Goal: Task Accomplishment & Management: Complete application form

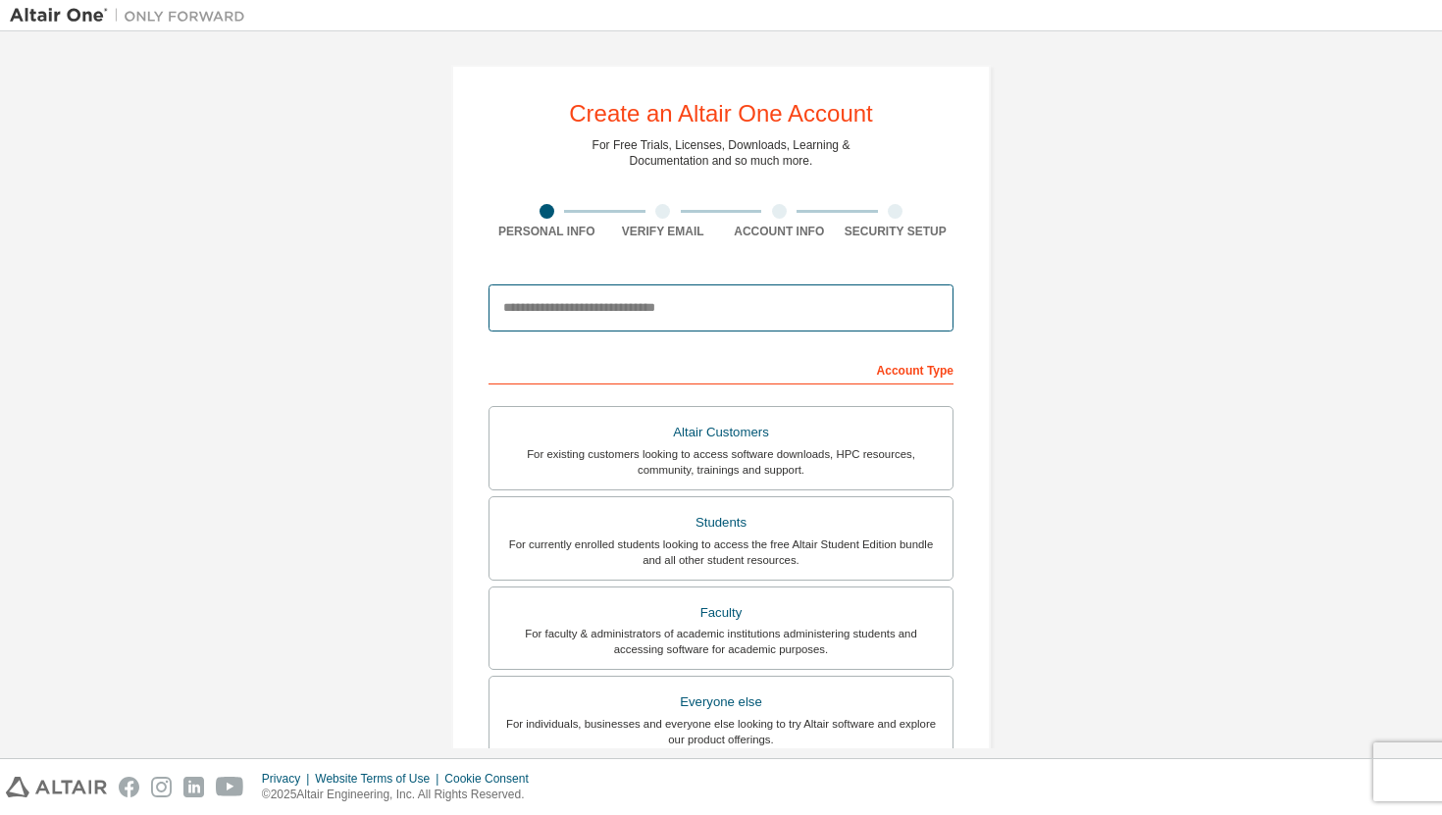
click at [719, 314] on input "email" at bounding box center [720, 307] width 465 height 47
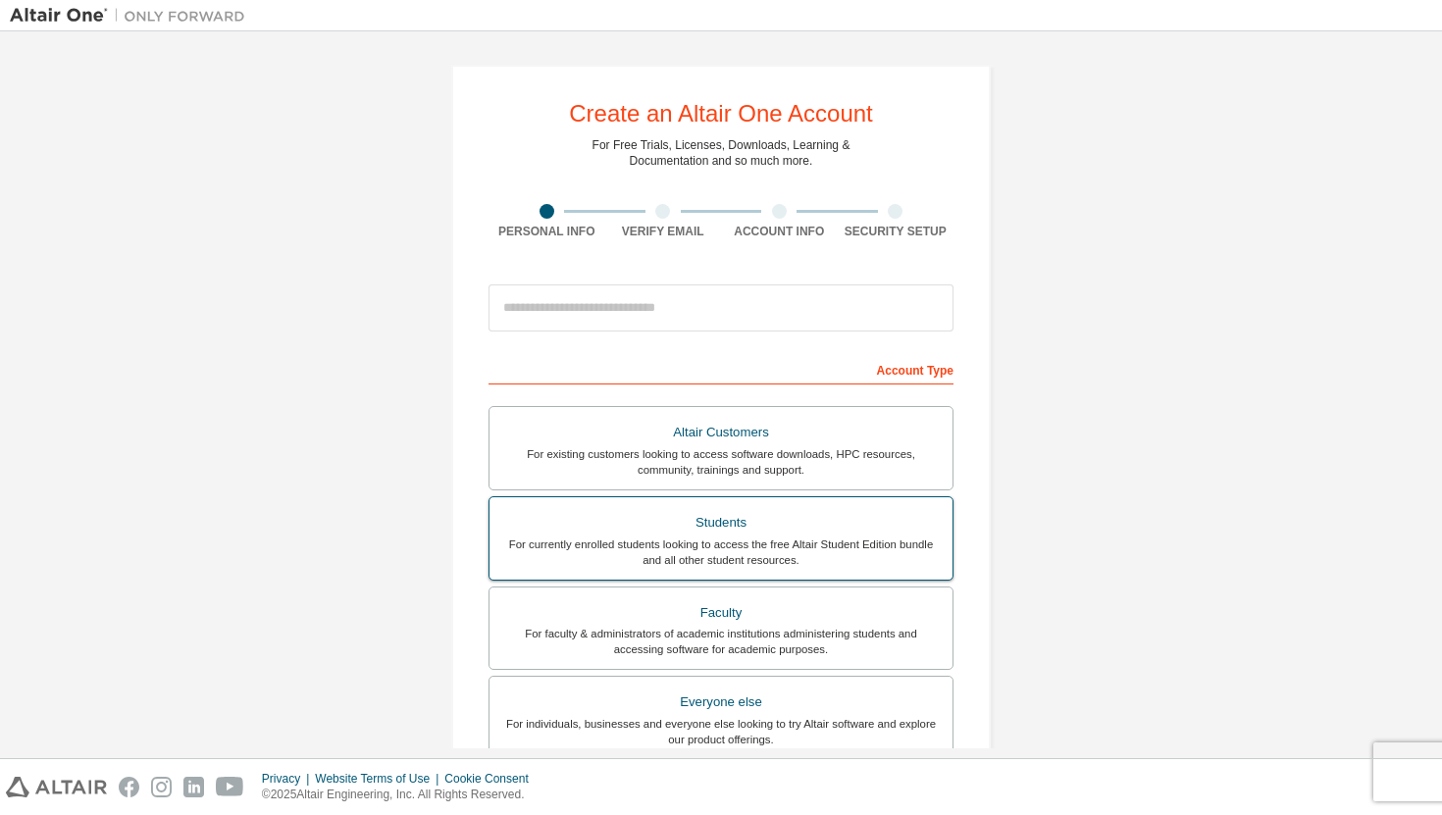
click at [727, 538] on div "For currently enrolled students looking to access the free Altair Student Editi…" at bounding box center [720, 552] width 439 height 31
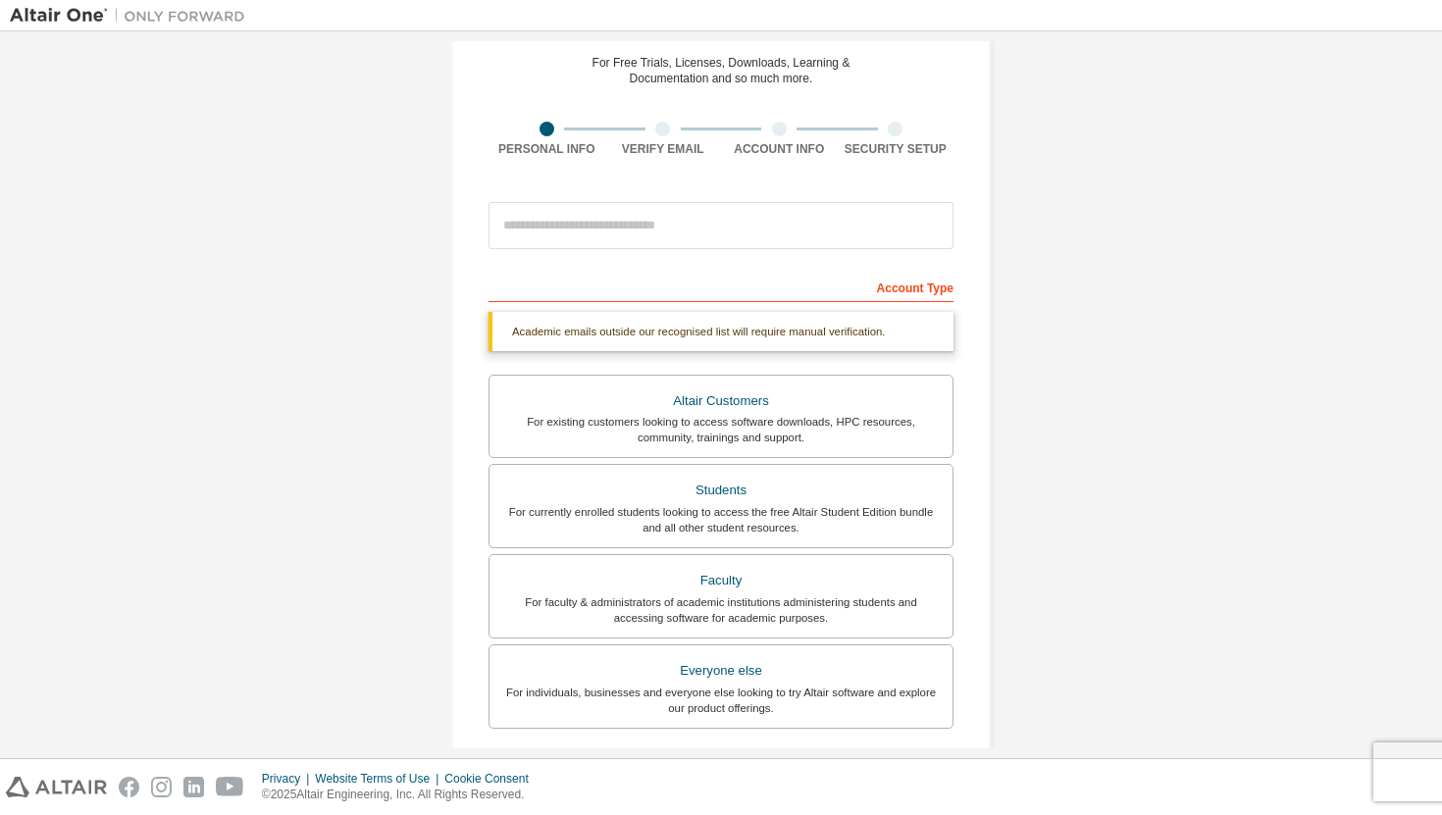
scroll to position [71, 0]
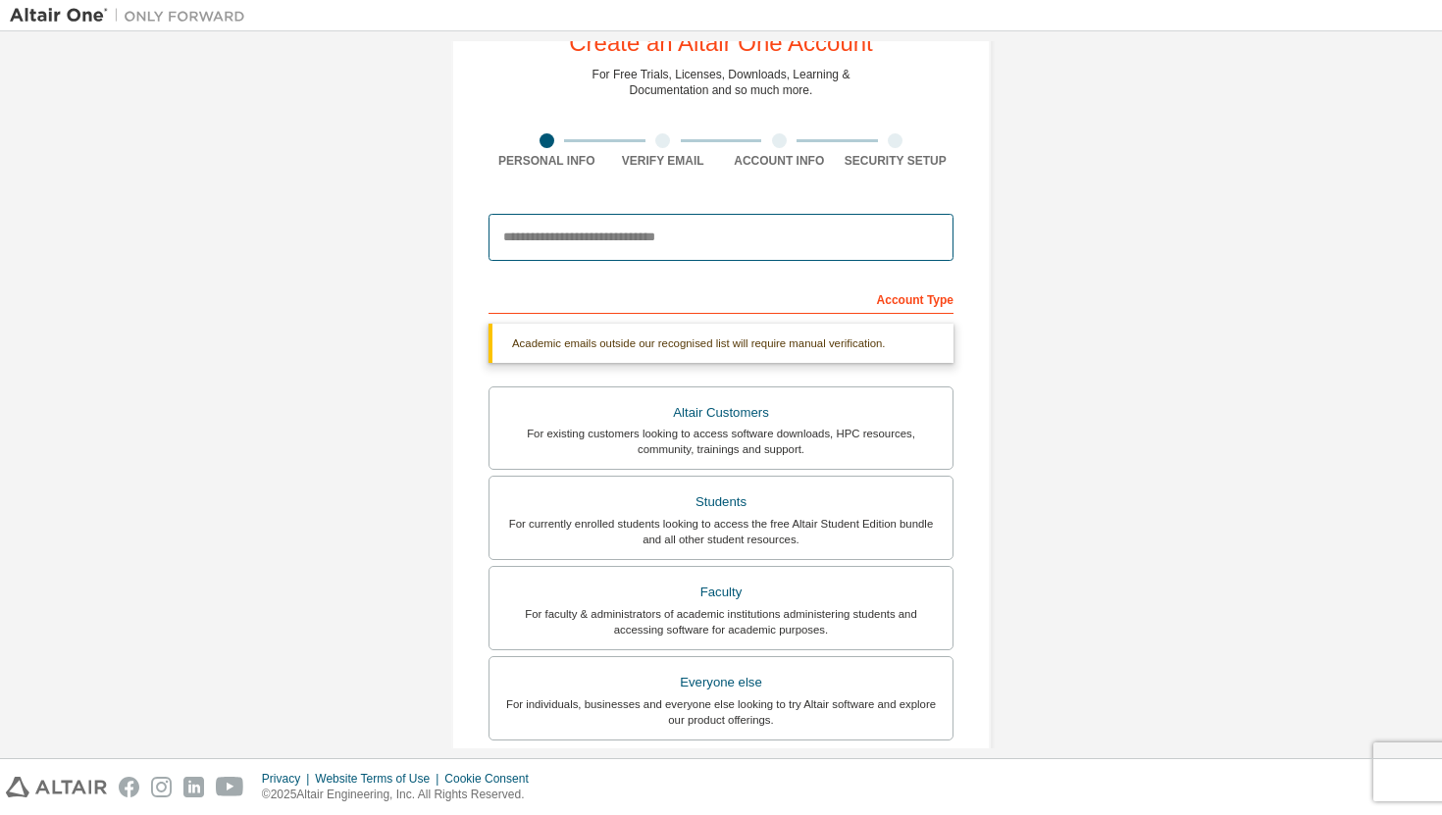
click at [608, 234] on input "email" at bounding box center [720, 237] width 465 height 47
type input "**********"
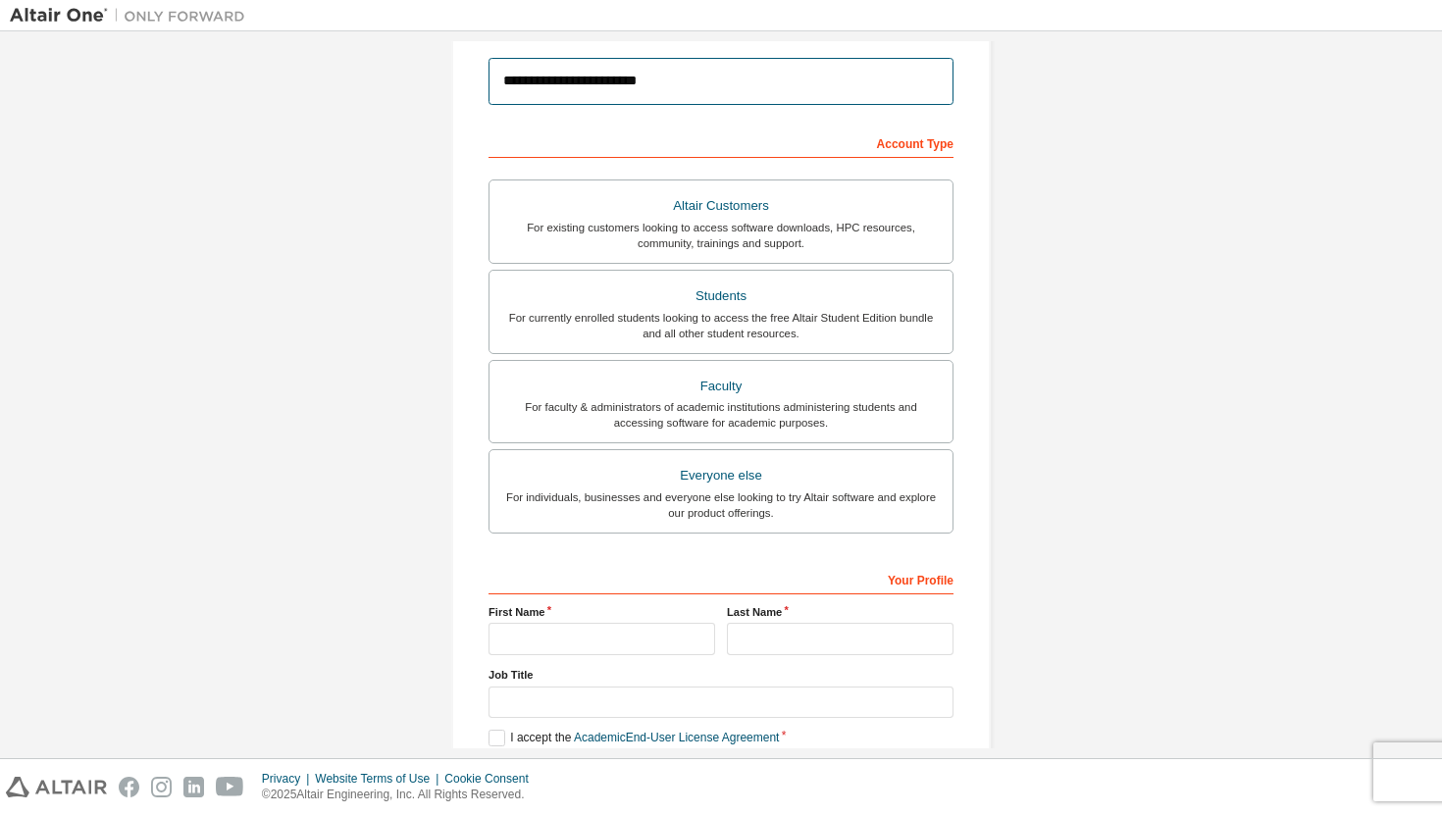
scroll to position [332, 0]
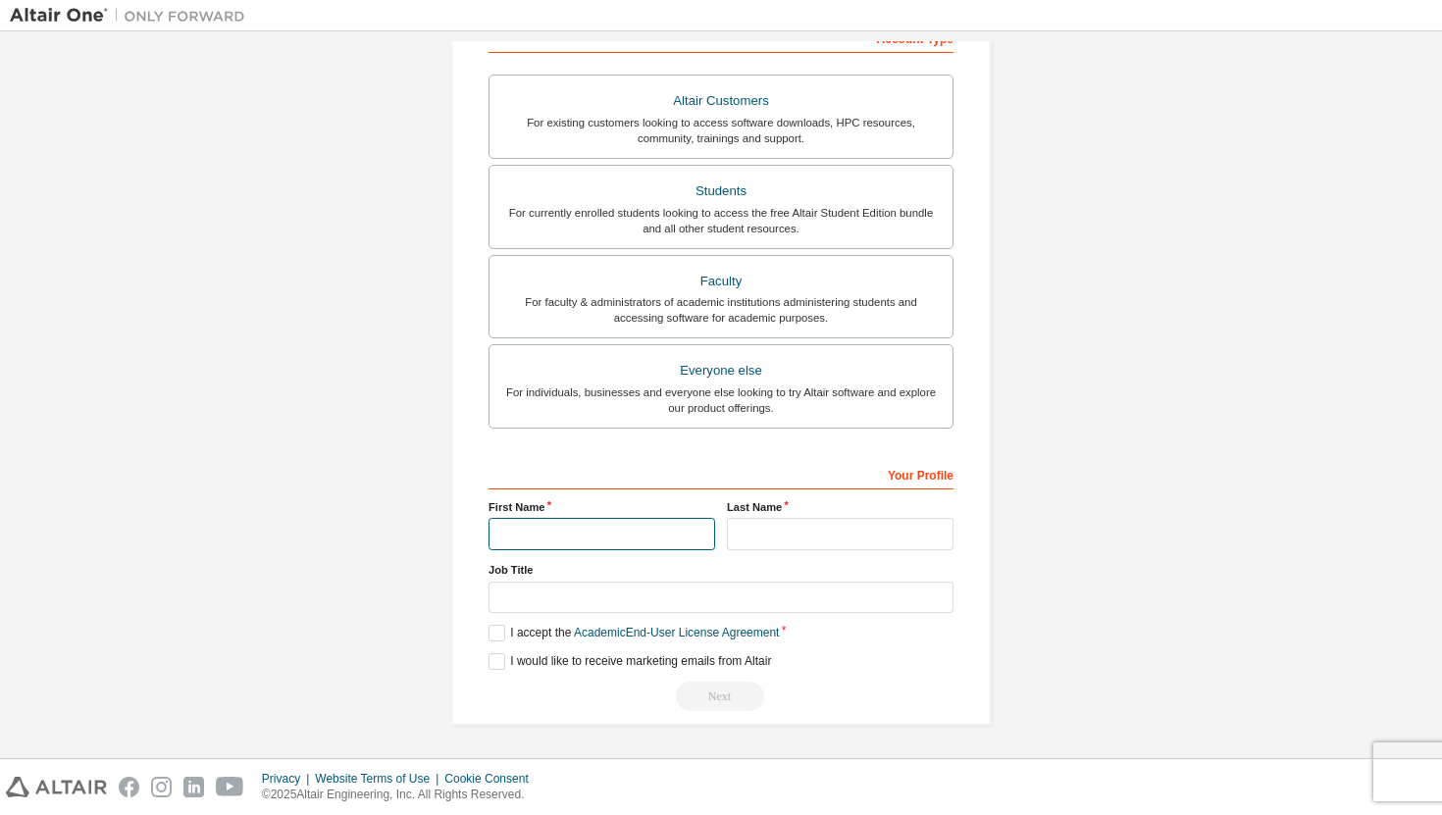
click at [541, 525] on input "text" at bounding box center [601, 534] width 227 height 32
type input "*******"
type input "*****"
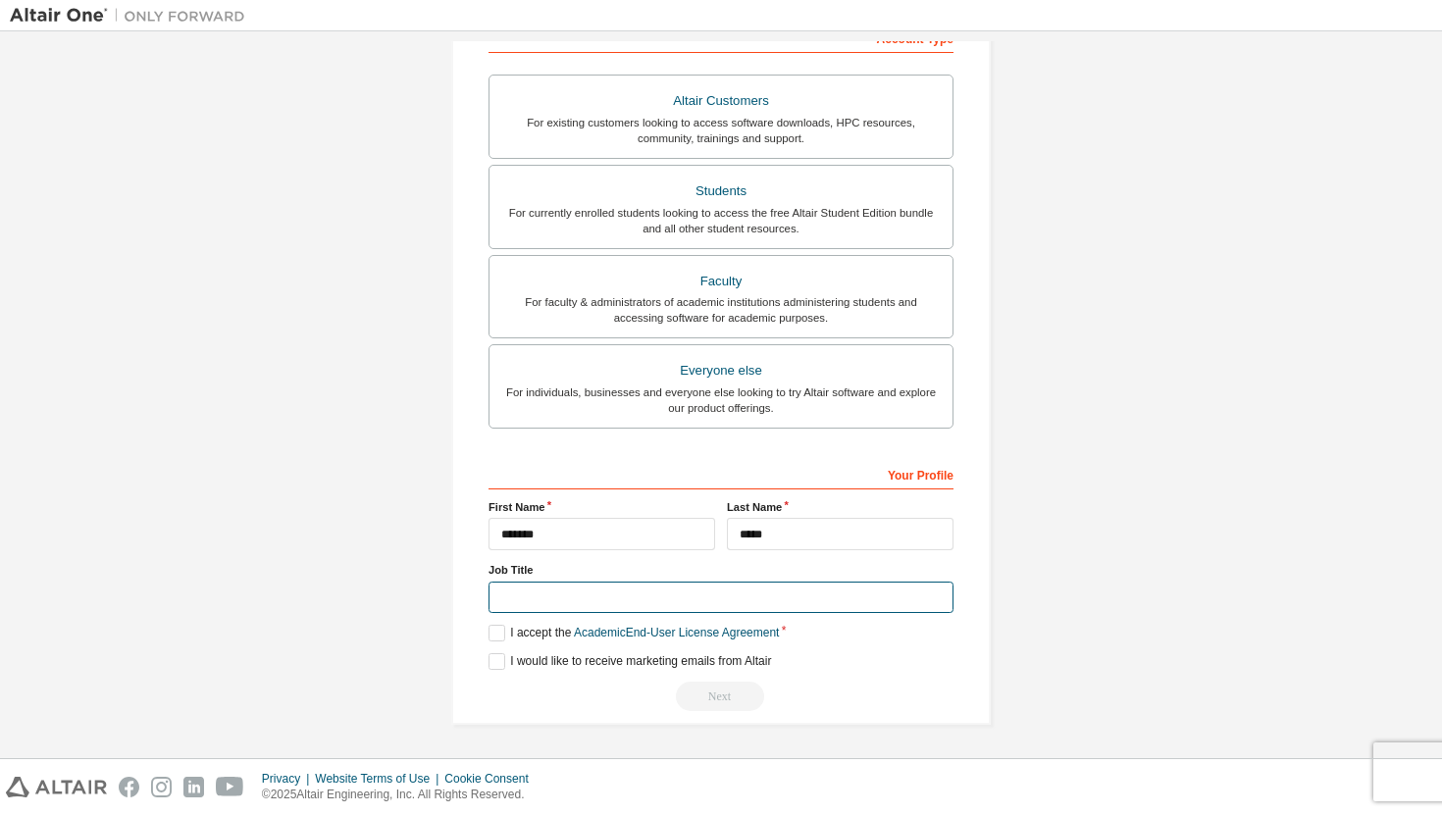
click at [530, 604] on input "text" at bounding box center [720, 598] width 465 height 32
type input "*******"
click at [488, 635] on label "I accept the Academic End-User License Agreement" at bounding box center [633, 633] width 290 height 17
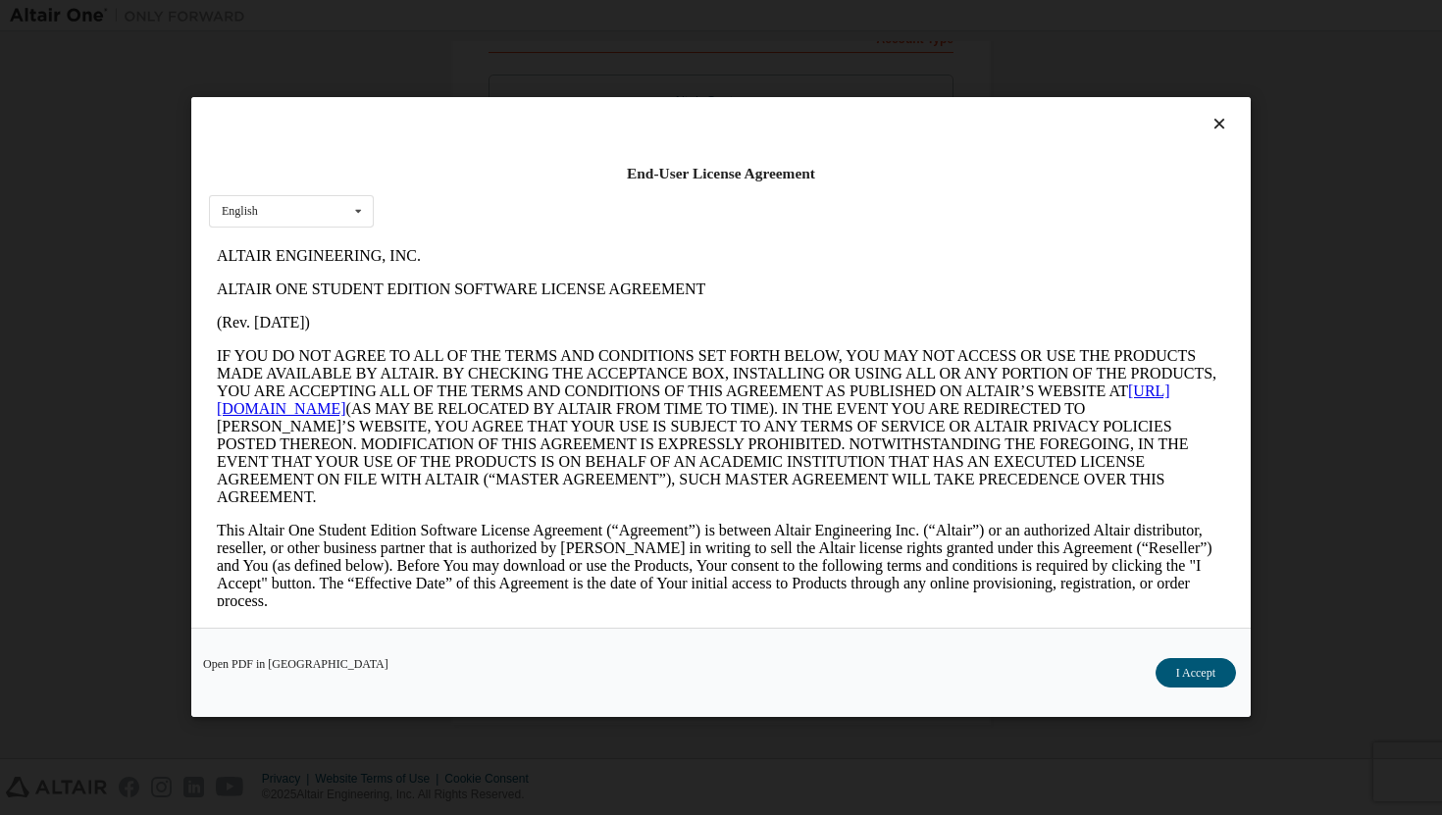
scroll to position [0, 0]
click at [1191, 669] on button "I Accept" at bounding box center [1195, 673] width 80 height 29
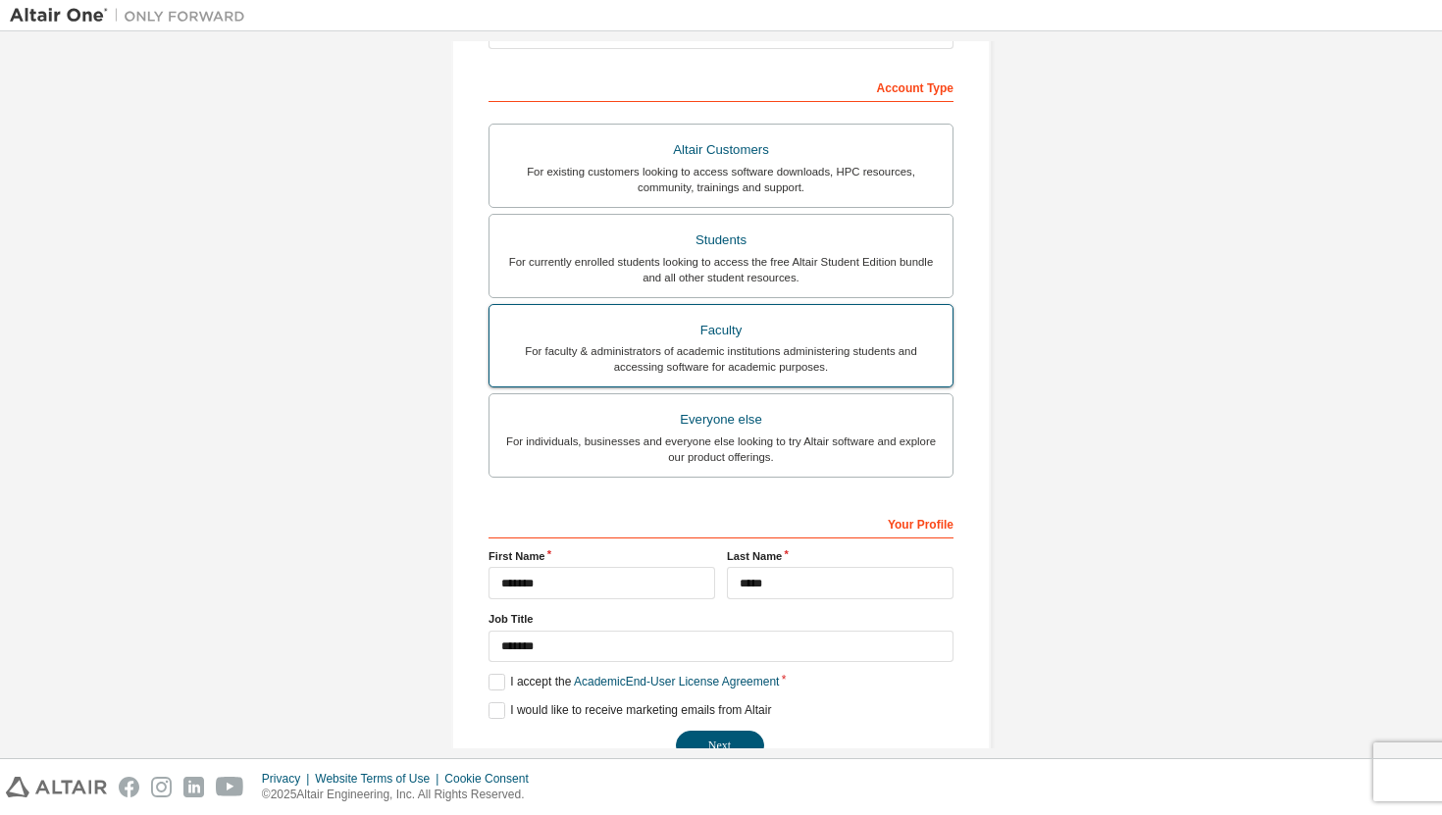
scroll to position [332, 0]
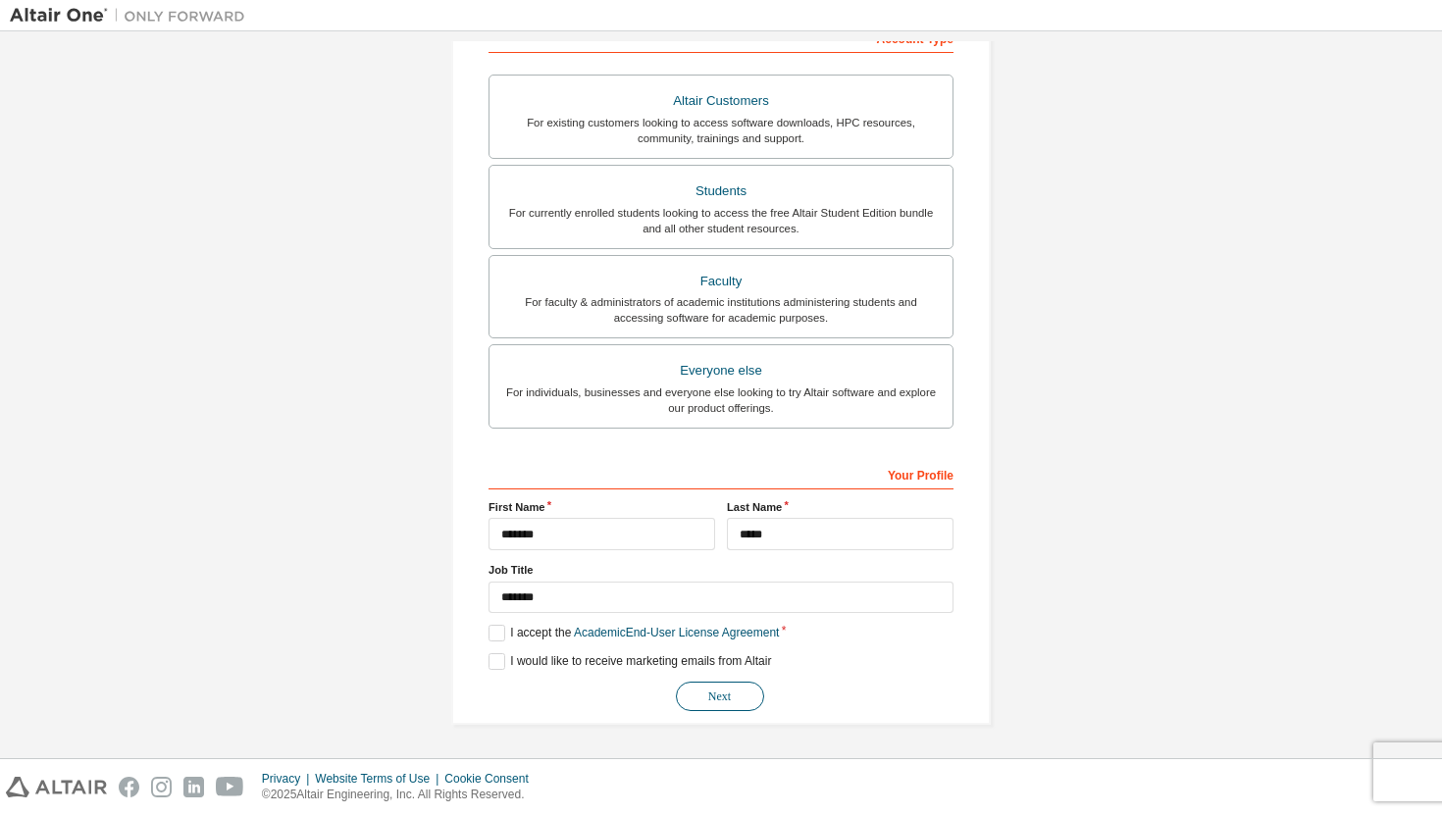
click at [713, 703] on button "Next" at bounding box center [720, 696] width 88 height 29
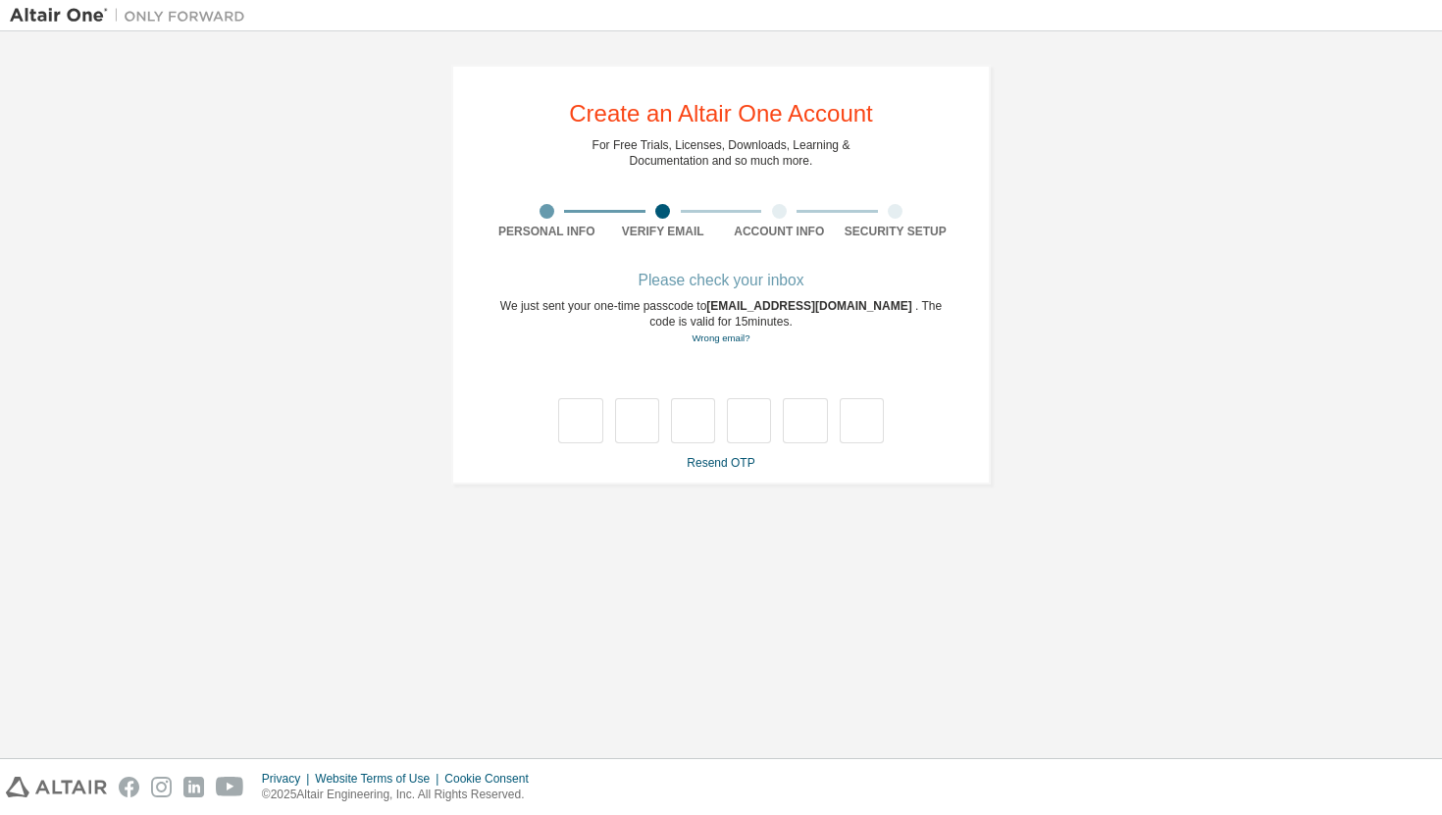
scroll to position [0, 0]
type input "*"
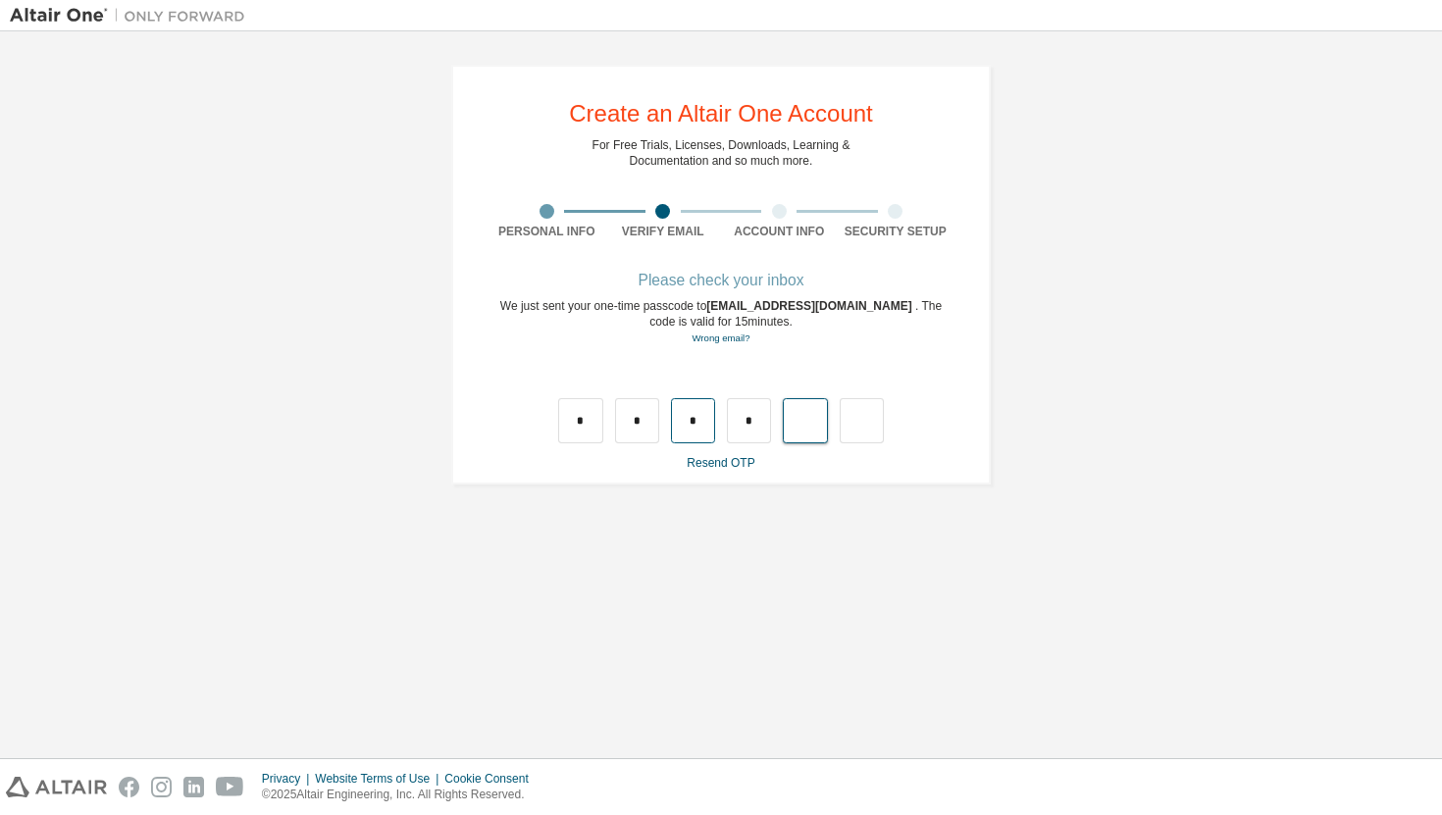
type input "*"
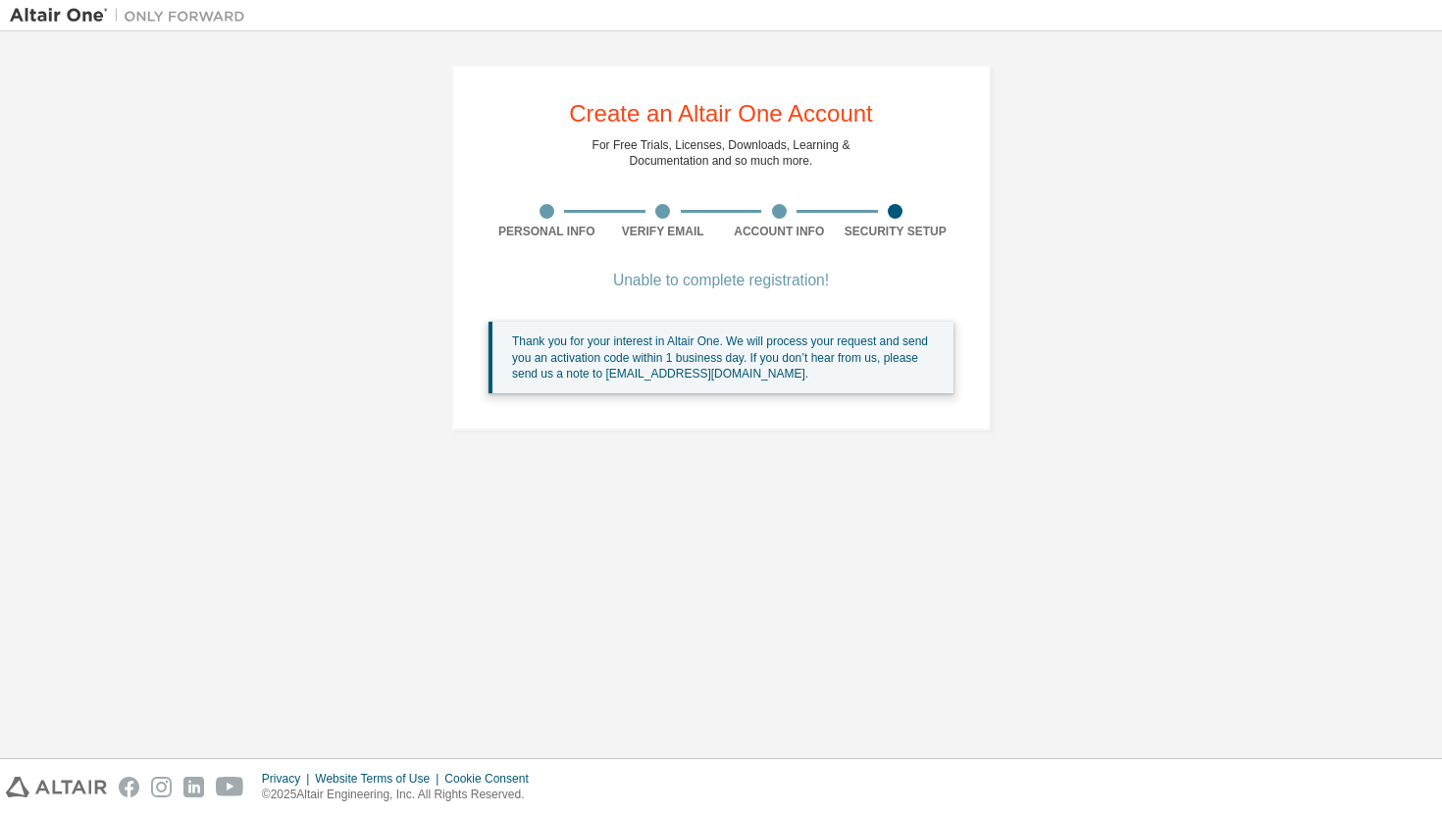
click at [780, 294] on div "Unable to complete registration! Thank you for your interest in Altair One. We …" at bounding box center [720, 346] width 465 height 142
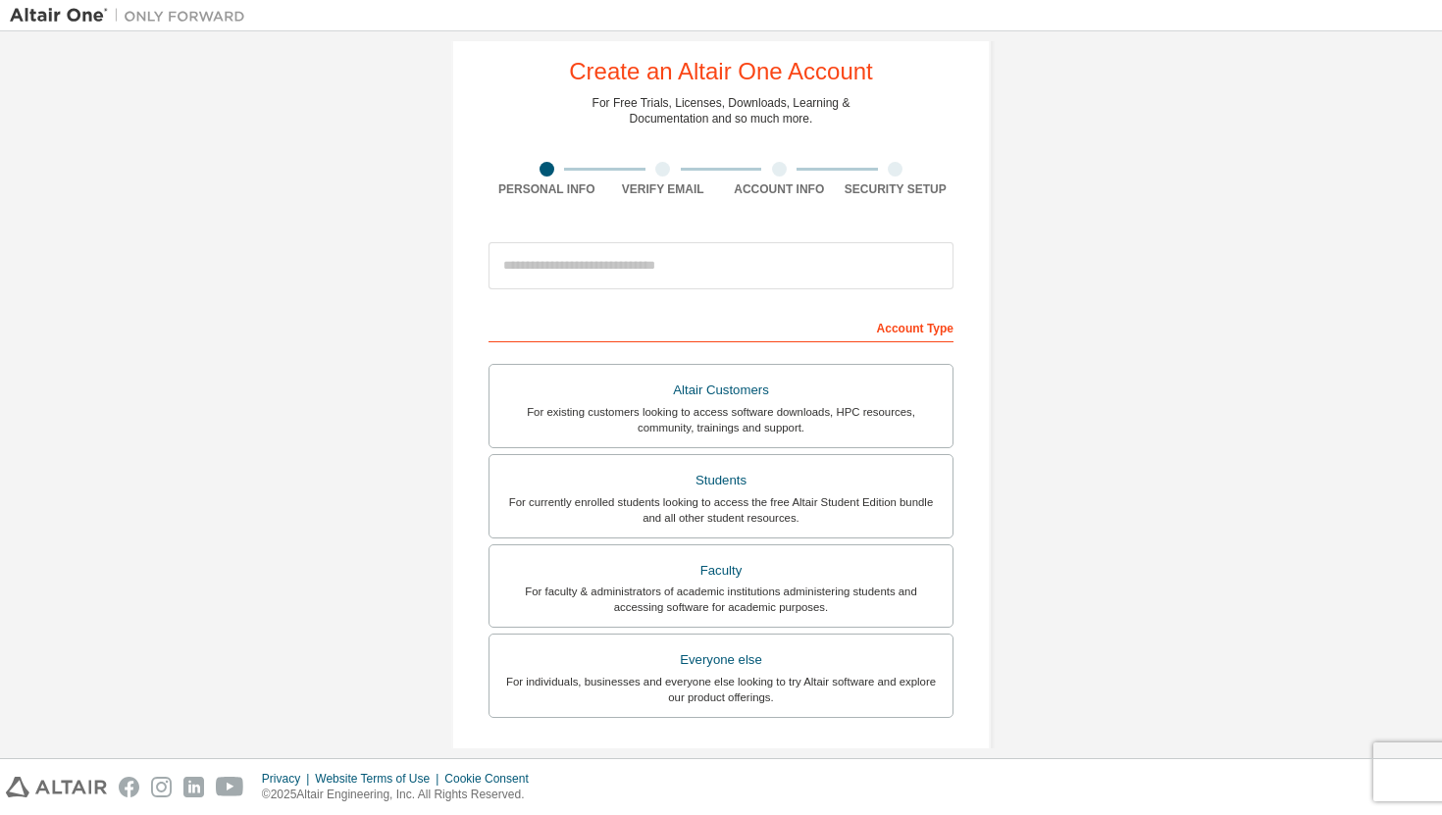
scroll to position [41, 0]
click at [732, 524] on div "For currently enrolled students looking to access the free Altair Student Editi…" at bounding box center [720, 510] width 439 height 31
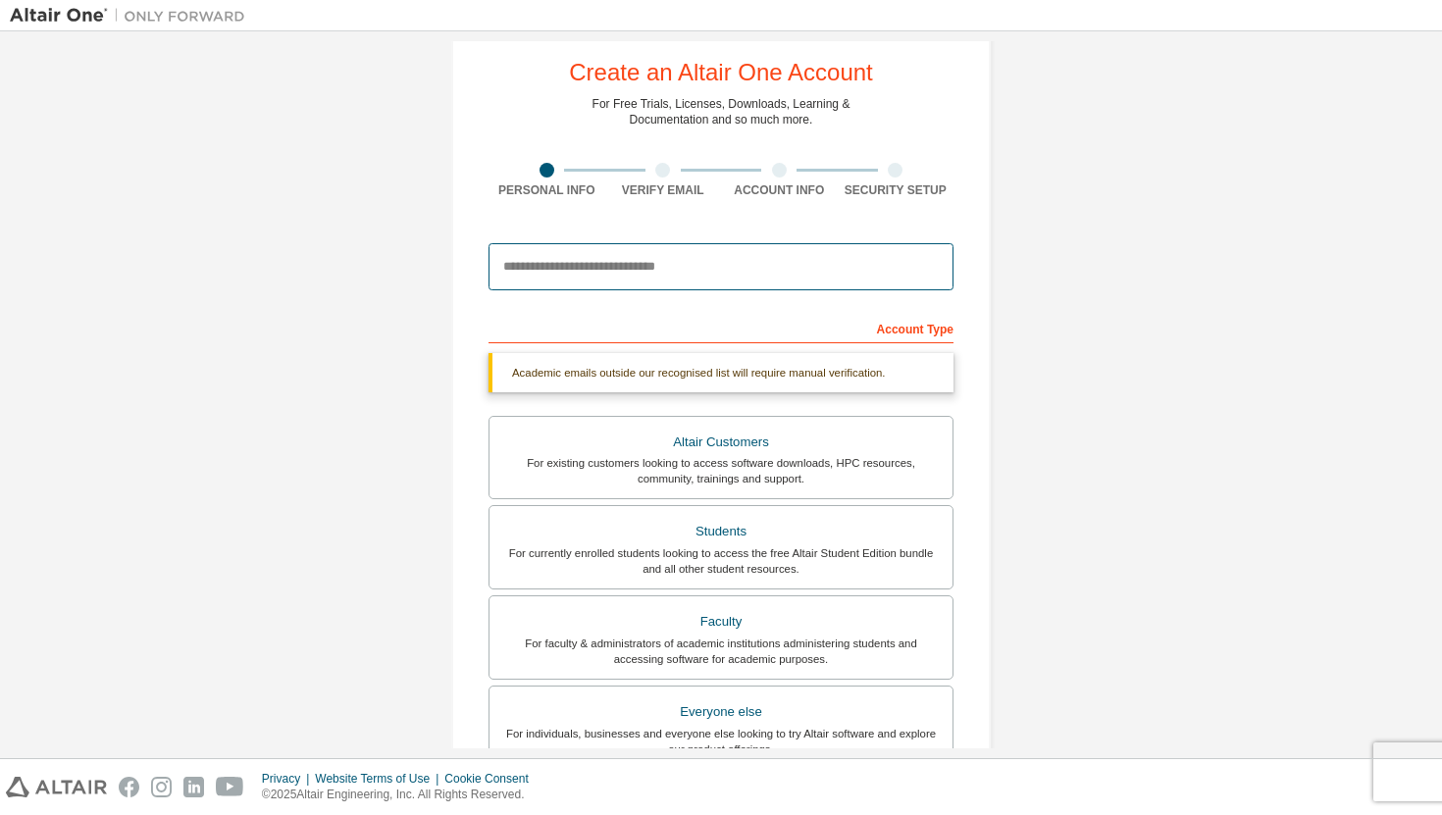
click at [669, 255] on input "email" at bounding box center [720, 266] width 465 height 47
type input "**********"
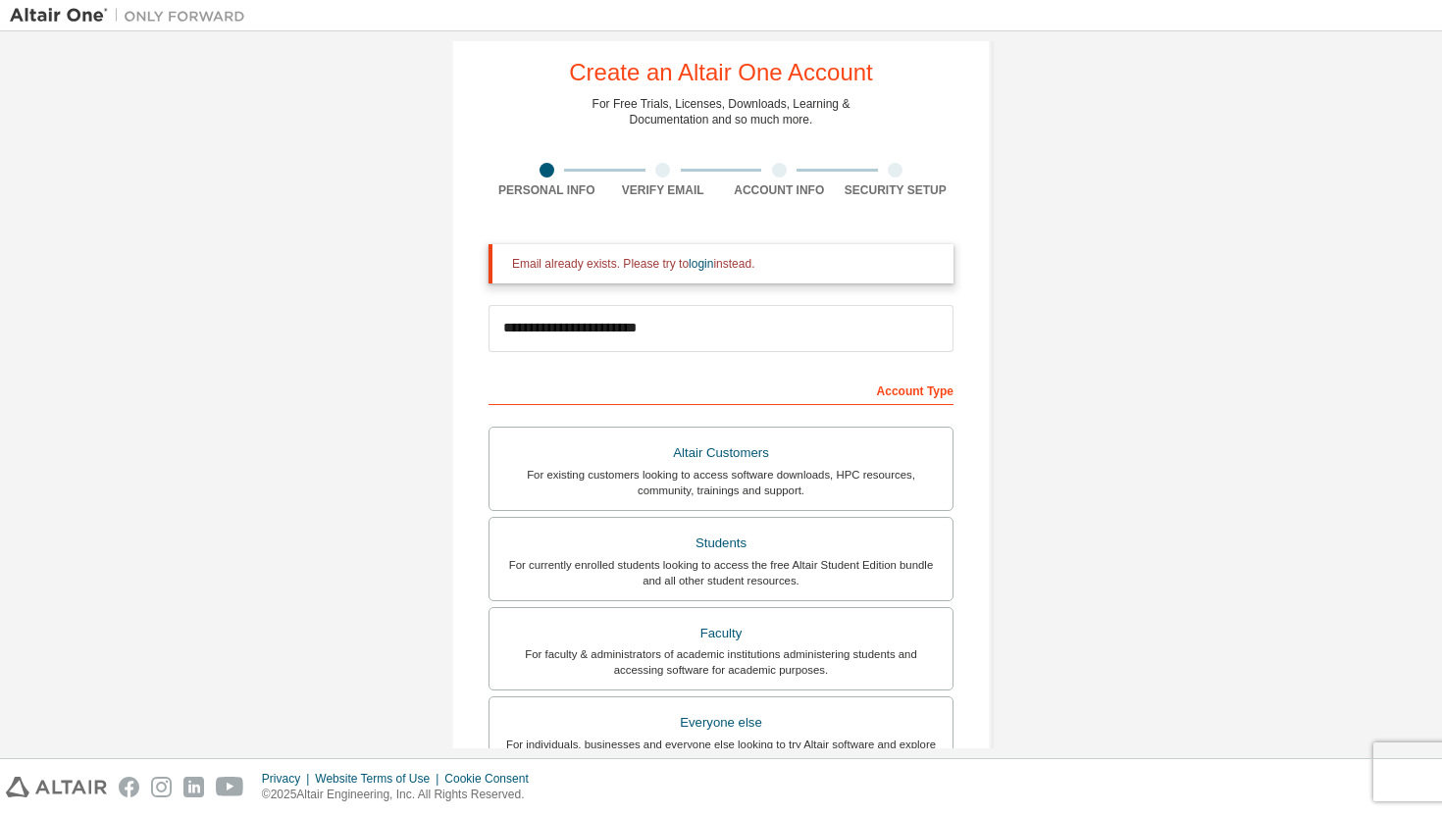
click at [710, 272] on div "Email already exists. Please try to login instead." at bounding box center [725, 264] width 426 height 16
click at [719, 272] on div "Email already exists. Please try to login instead." at bounding box center [725, 264] width 426 height 16
click at [711, 261] on link "login" at bounding box center [701, 264] width 25 height 14
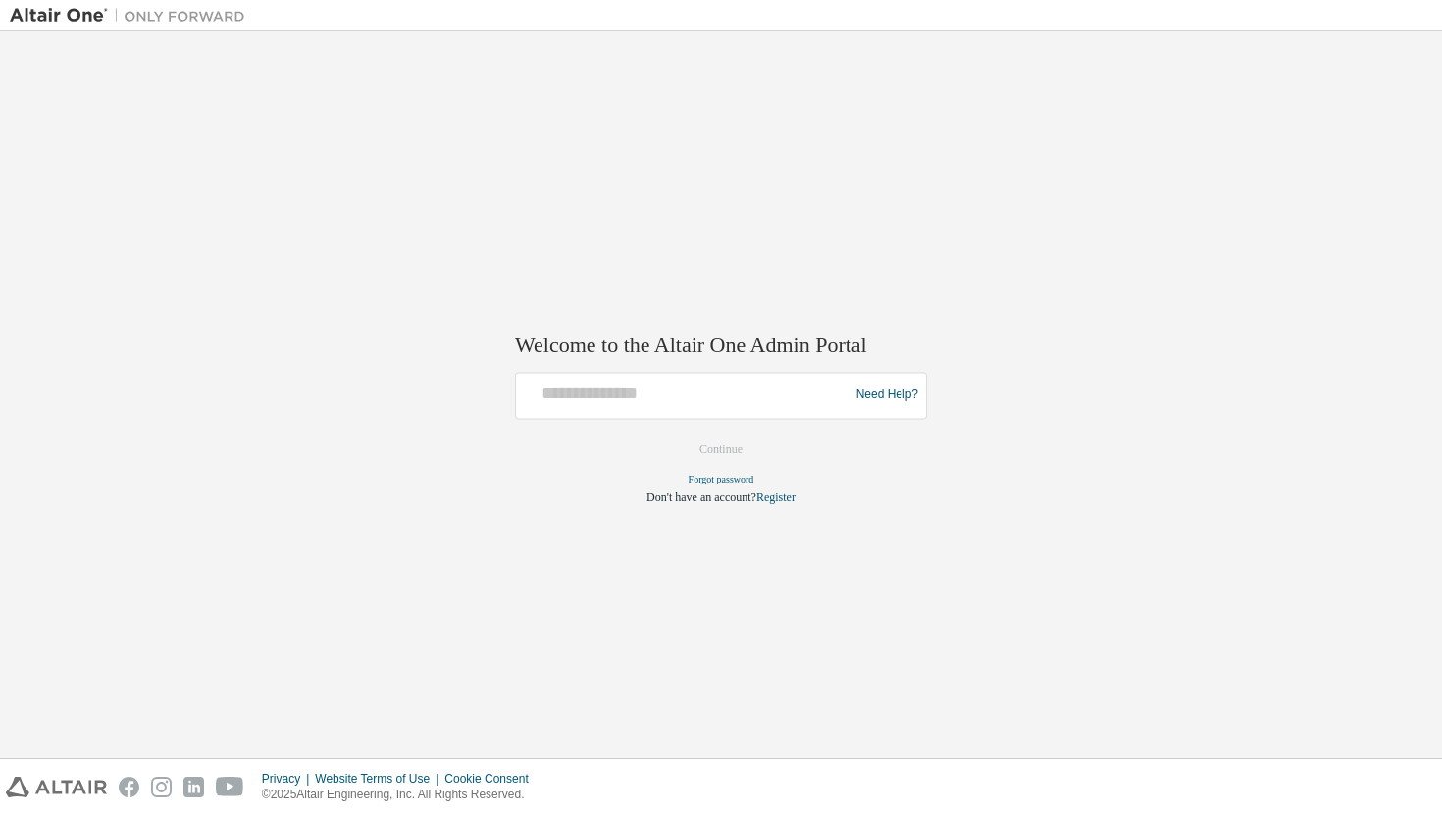
click at [631, 413] on div "Need Help?" at bounding box center [721, 395] width 412 height 47
click at [565, 405] on div at bounding box center [685, 395] width 323 height 37
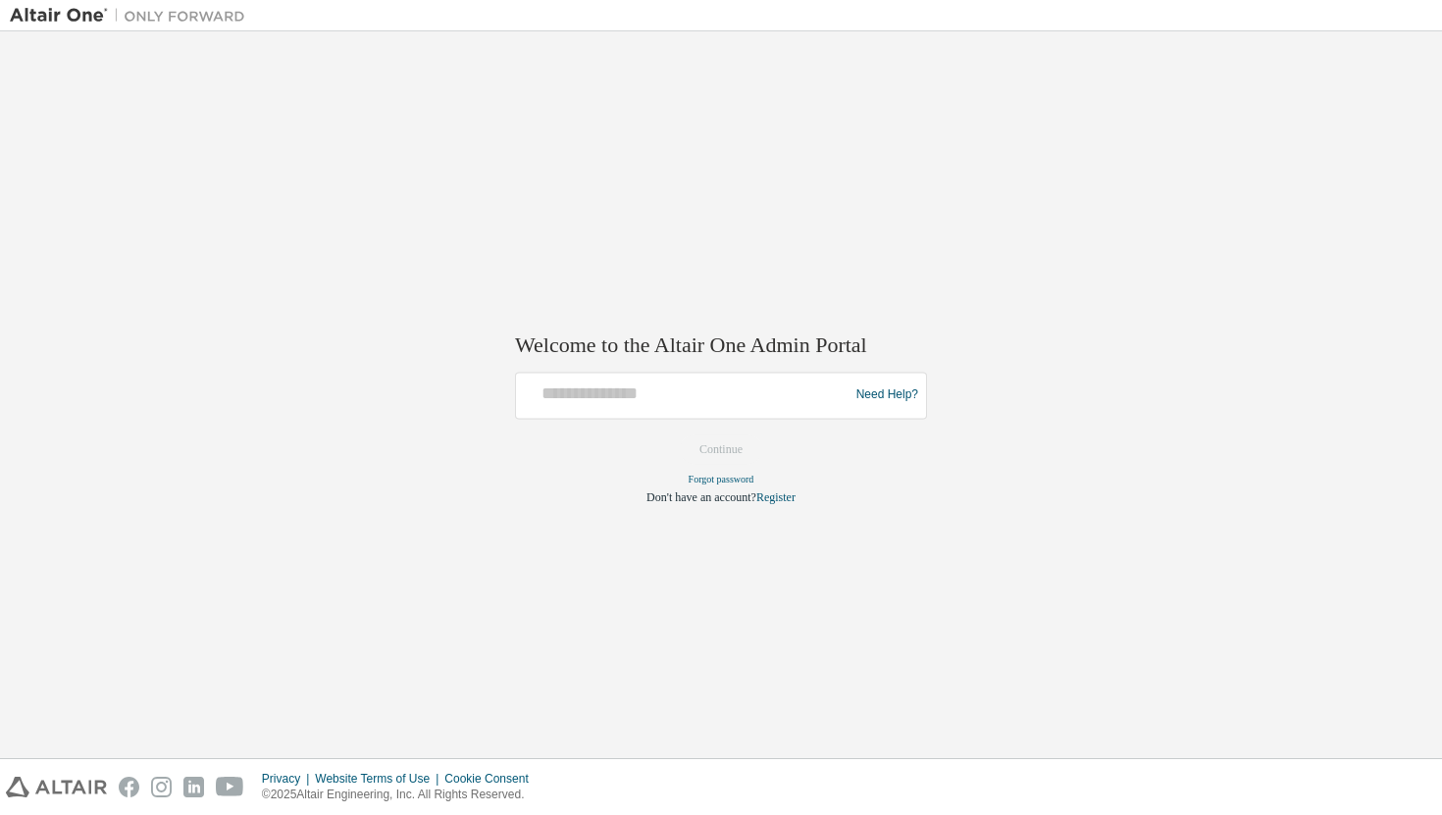
click at [565, 405] on div at bounding box center [685, 395] width 323 height 37
click at [727, 448] on form "Need Help? Please make sure that you provide your Global Login as email (e.g. @…" at bounding box center [721, 438] width 412 height 133
click at [572, 390] on input "text" at bounding box center [685, 391] width 323 height 28
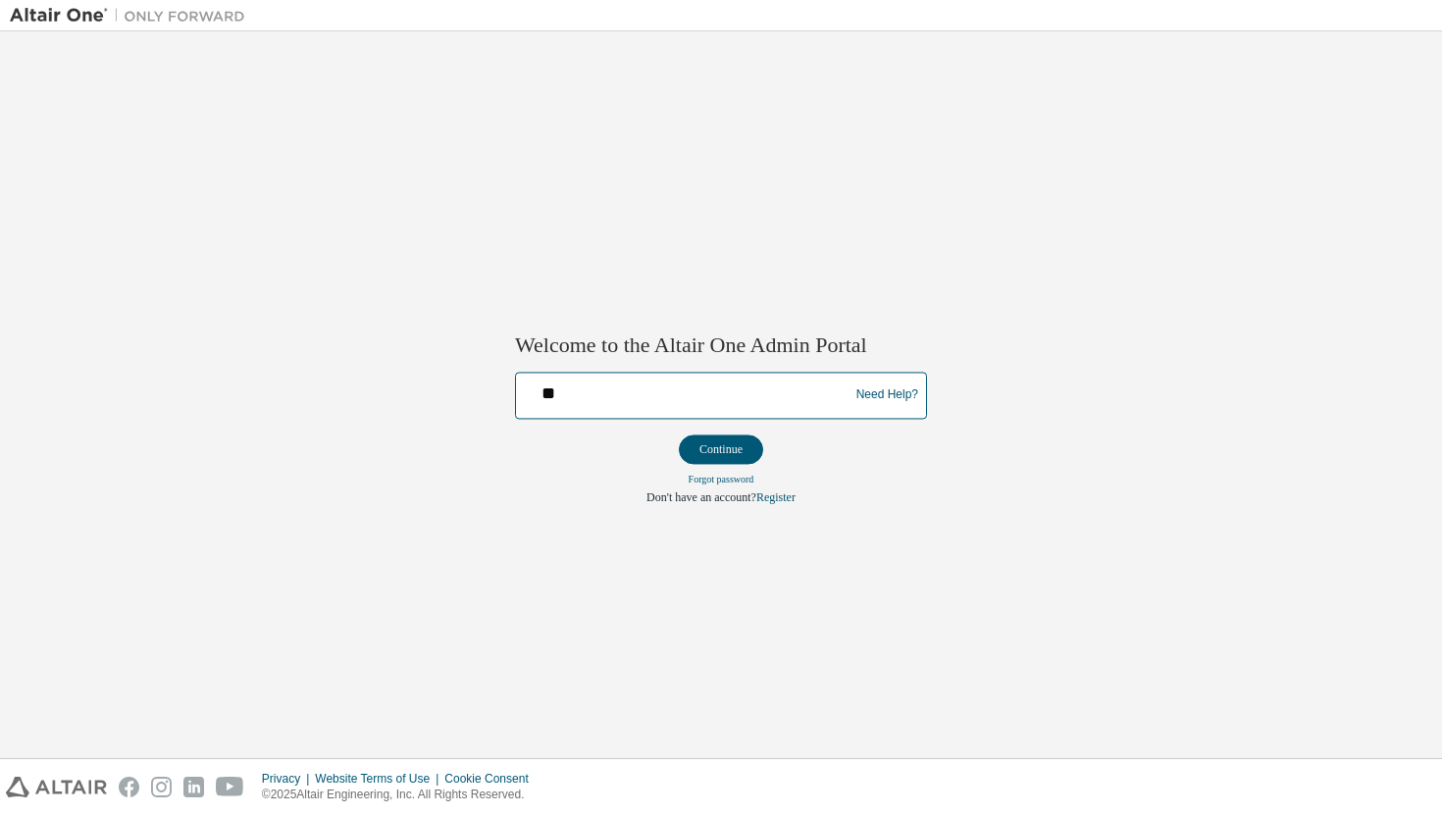
type input "**********"
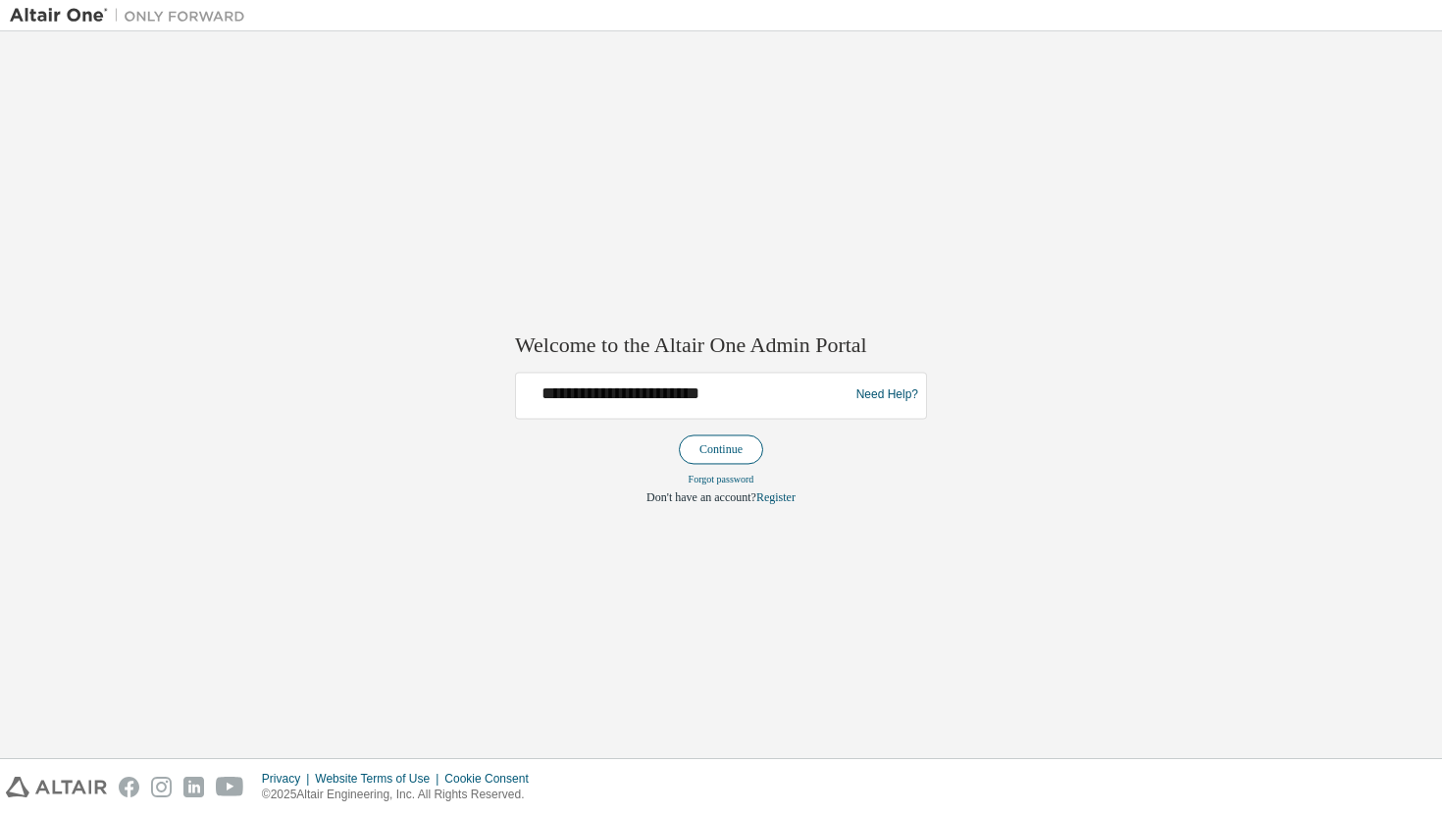
click at [722, 452] on button "Continue" at bounding box center [721, 449] width 84 height 29
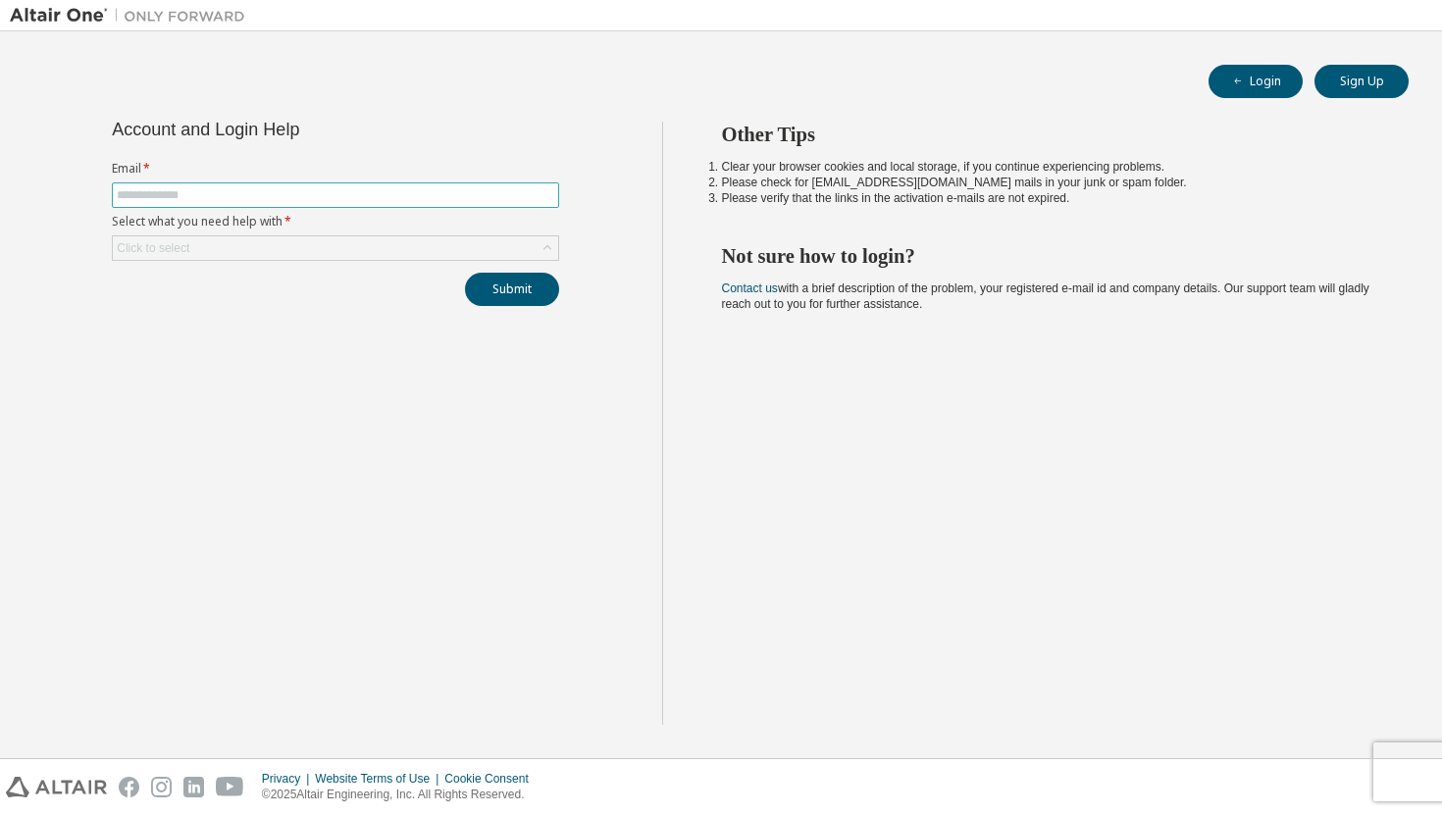
click at [428, 191] on input "text" at bounding box center [335, 195] width 437 height 16
type input "**********"
click at [349, 254] on div "Click to select" at bounding box center [335, 248] width 445 height 24
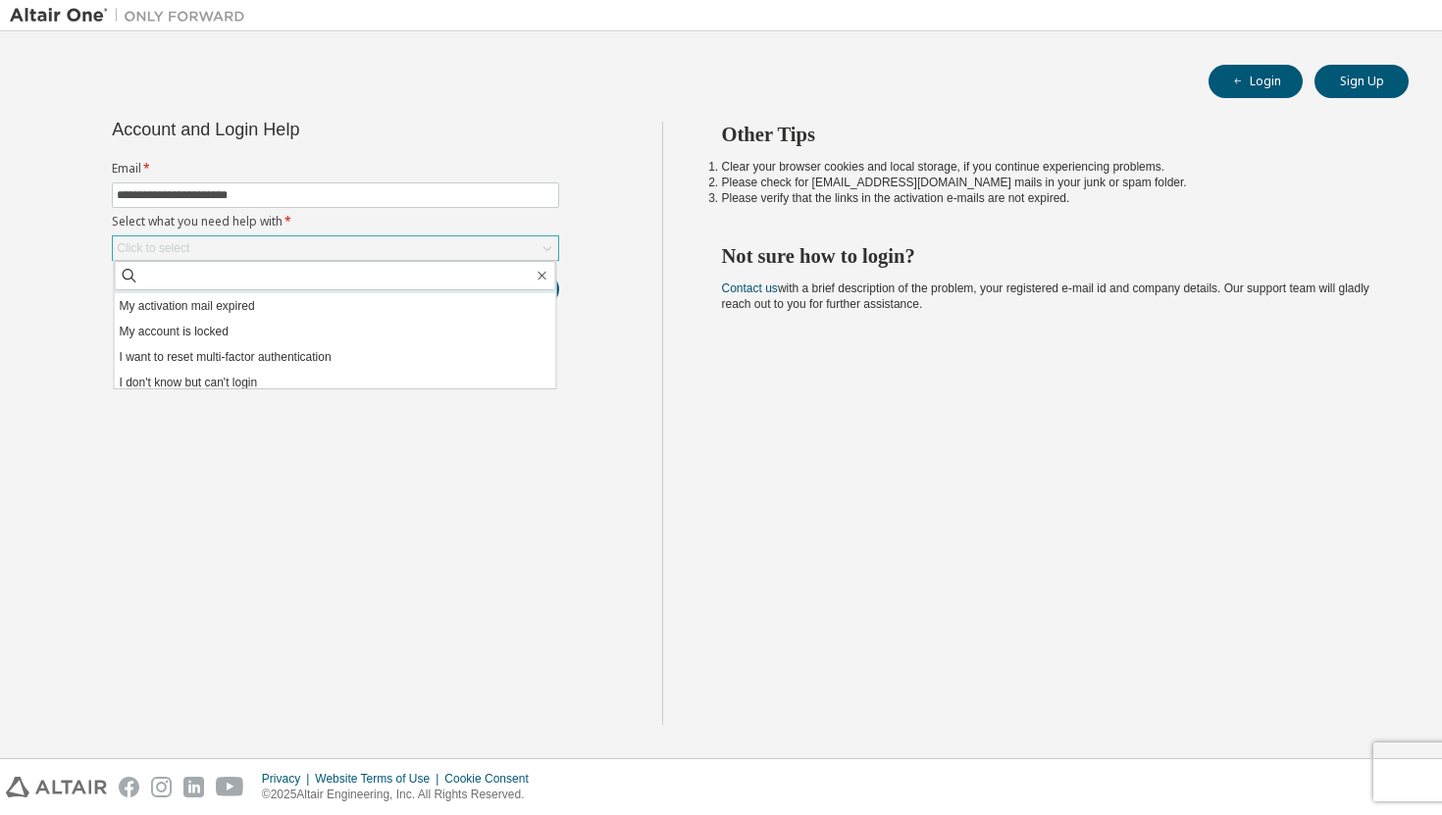
scroll to position [55, 0]
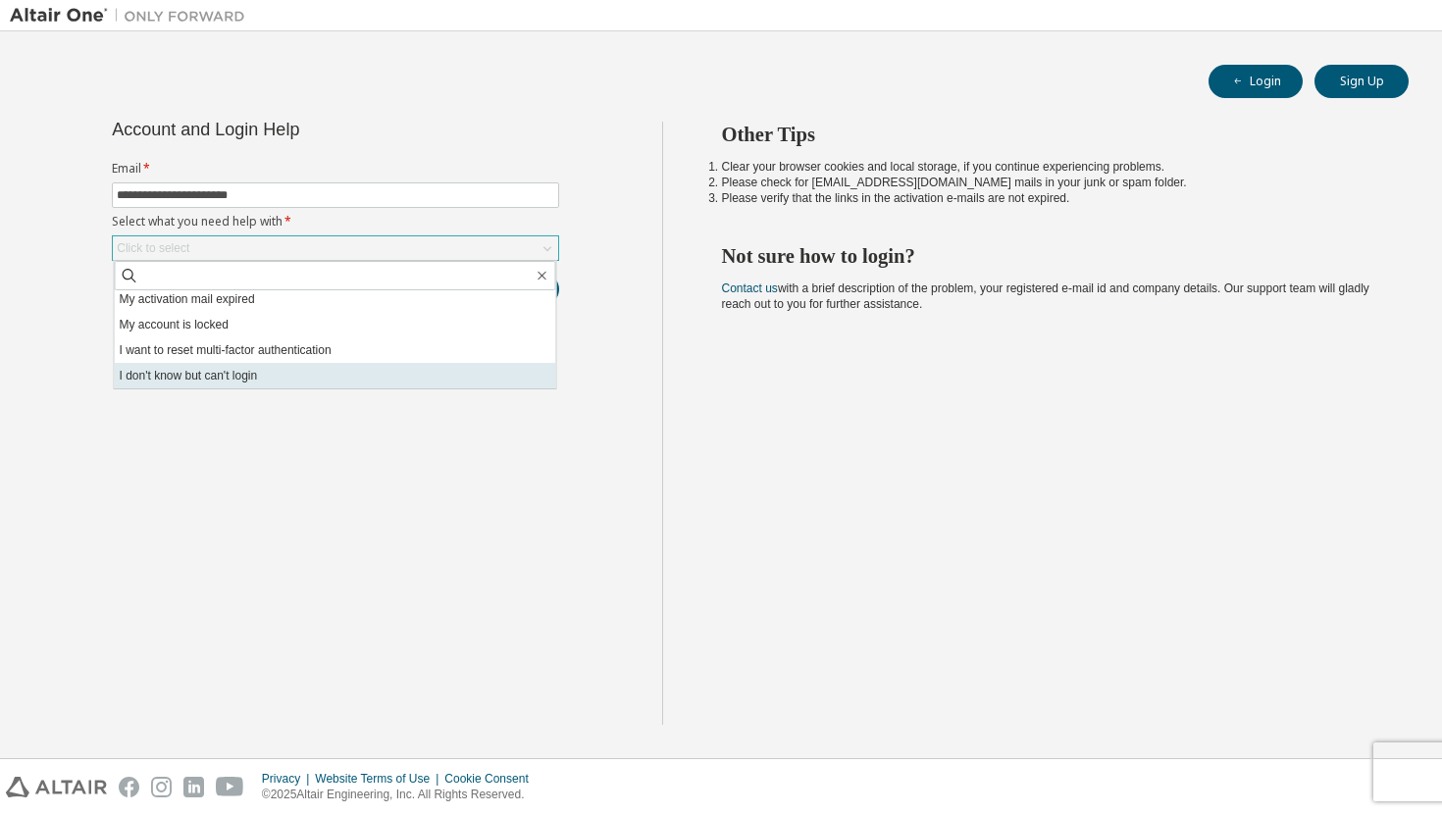
click at [326, 367] on li "I don't know but can't login" at bounding box center [335, 376] width 441 height 26
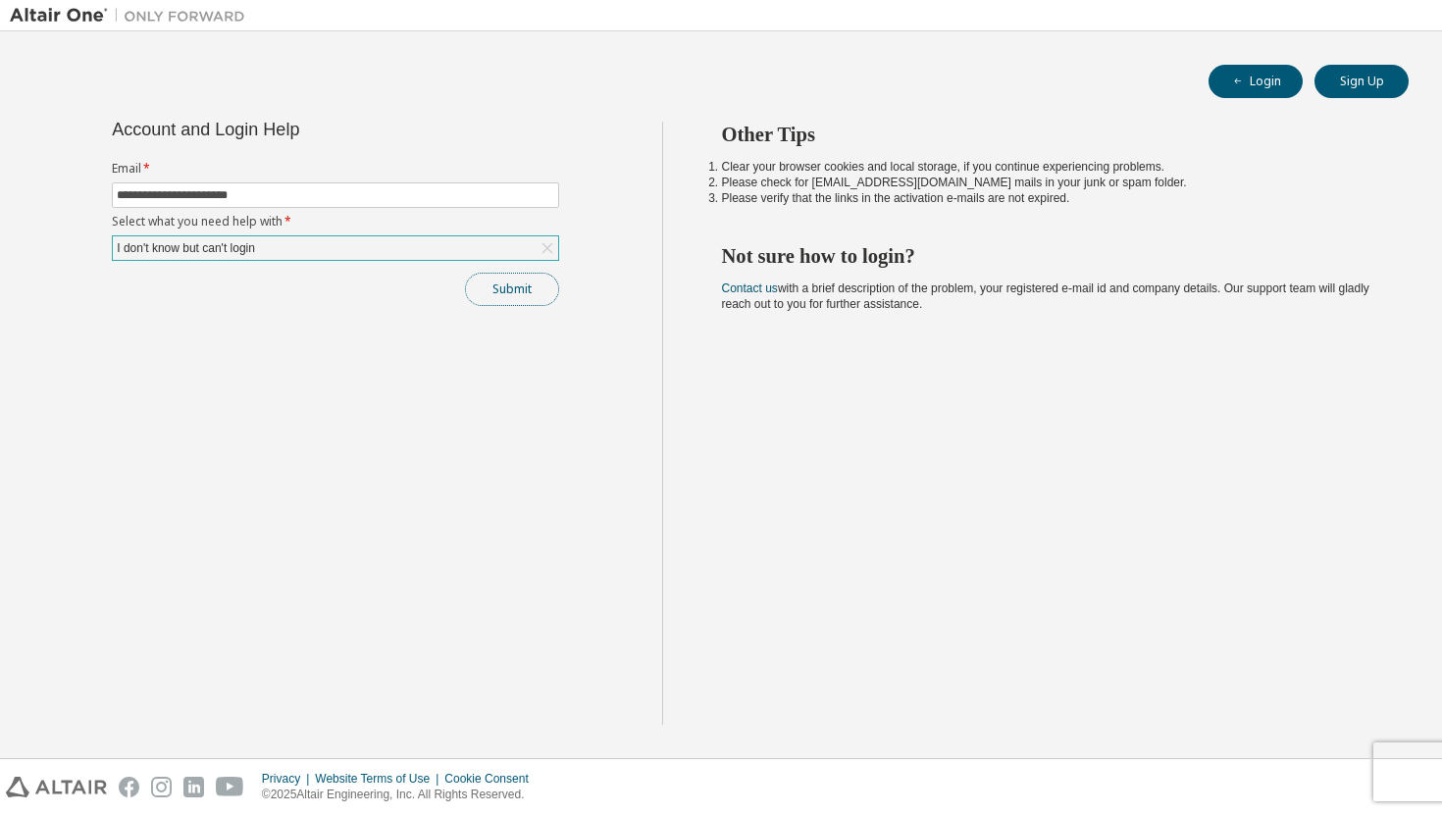
click at [520, 286] on button "Submit" at bounding box center [512, 289] width 94 height 33
click at [1169, 777] on icon at bounding box center [1167, 774] width 24 height 24
click at [1003, 326] on div "Other Tips Clear your browser cookies and local storage, if you continue experi…" at bounding box center [1047, 423] width 771 height 603
click at [1170, 771] on icon at bounding box center [1167, 774] width 24 height 24
click at [1162, 760] on div "Bad Request" at bounding box center [1279, 774] width 286 height 49
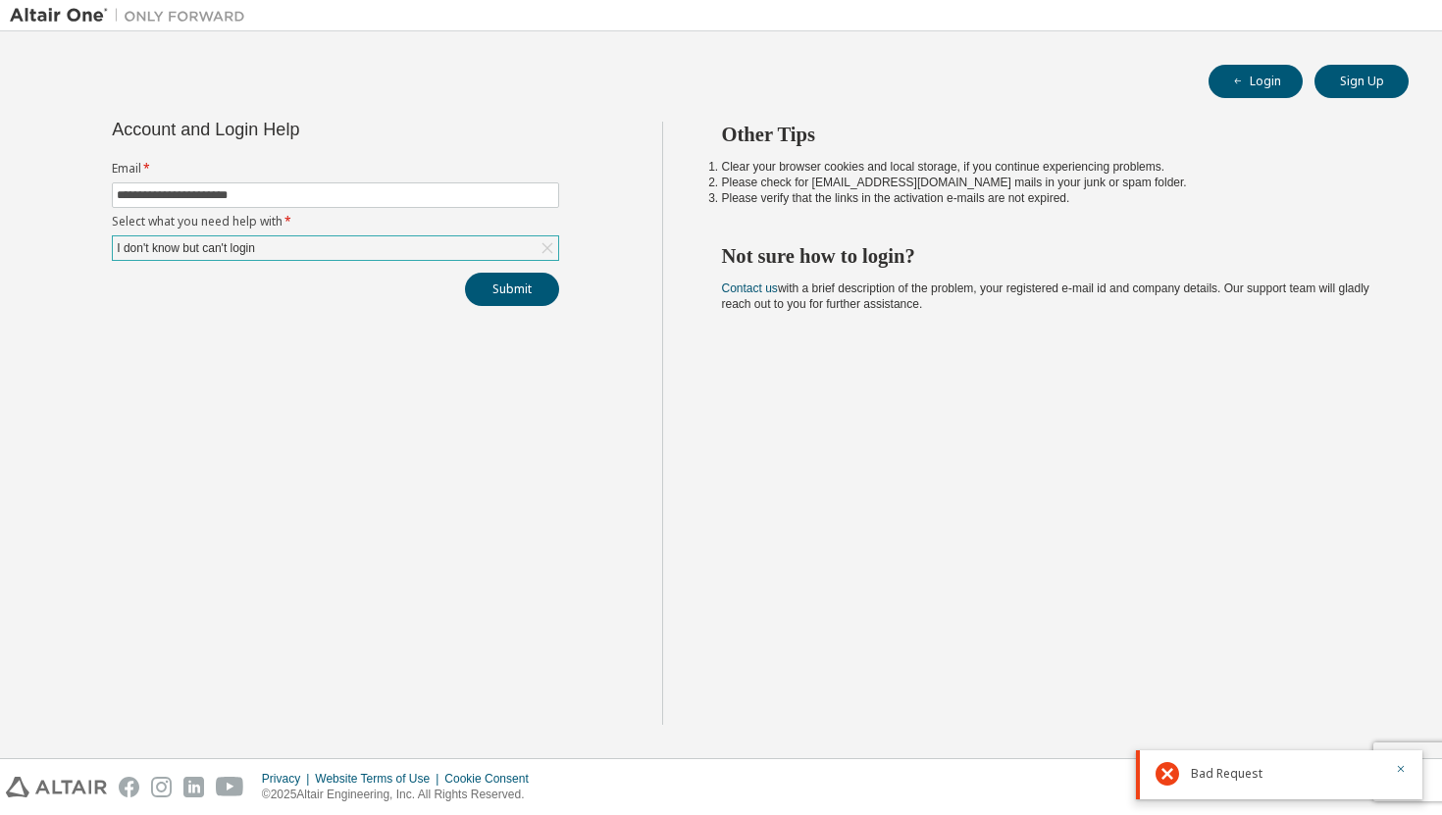
click at [1170, 778] on icon at bounding box center [1167, 774] width 24 height 24
click at [1402, 771] on icon "button" at bounding box center [1401, 769] width 12 height 12
click at [356, 236] on div "I don't know but can't login" at bounding box center [335, 248] width 445 height 24
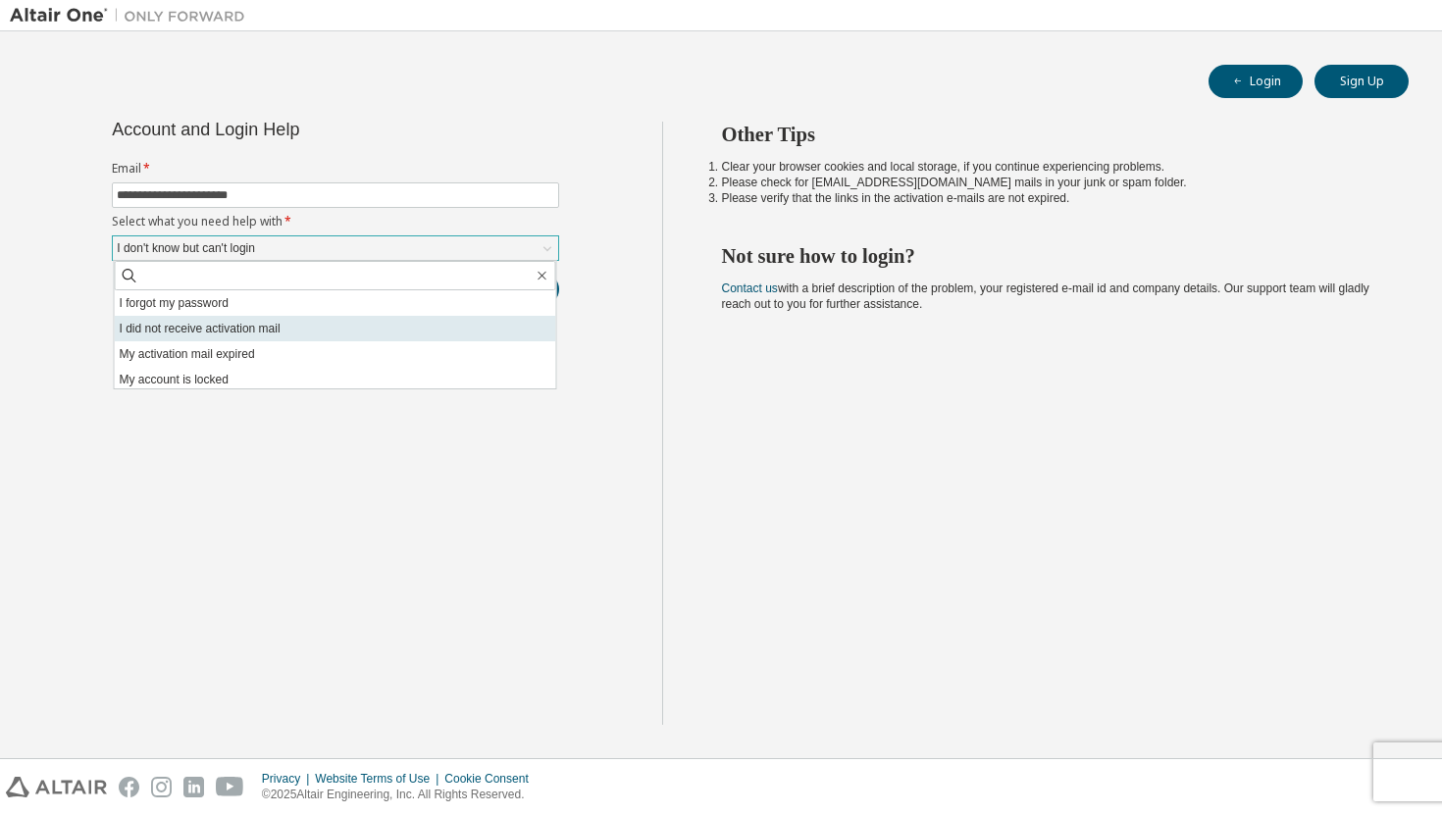
click at [339, 333] on li "I did not receive activation mail" at bounding box center [335, 329] width 441 height 26
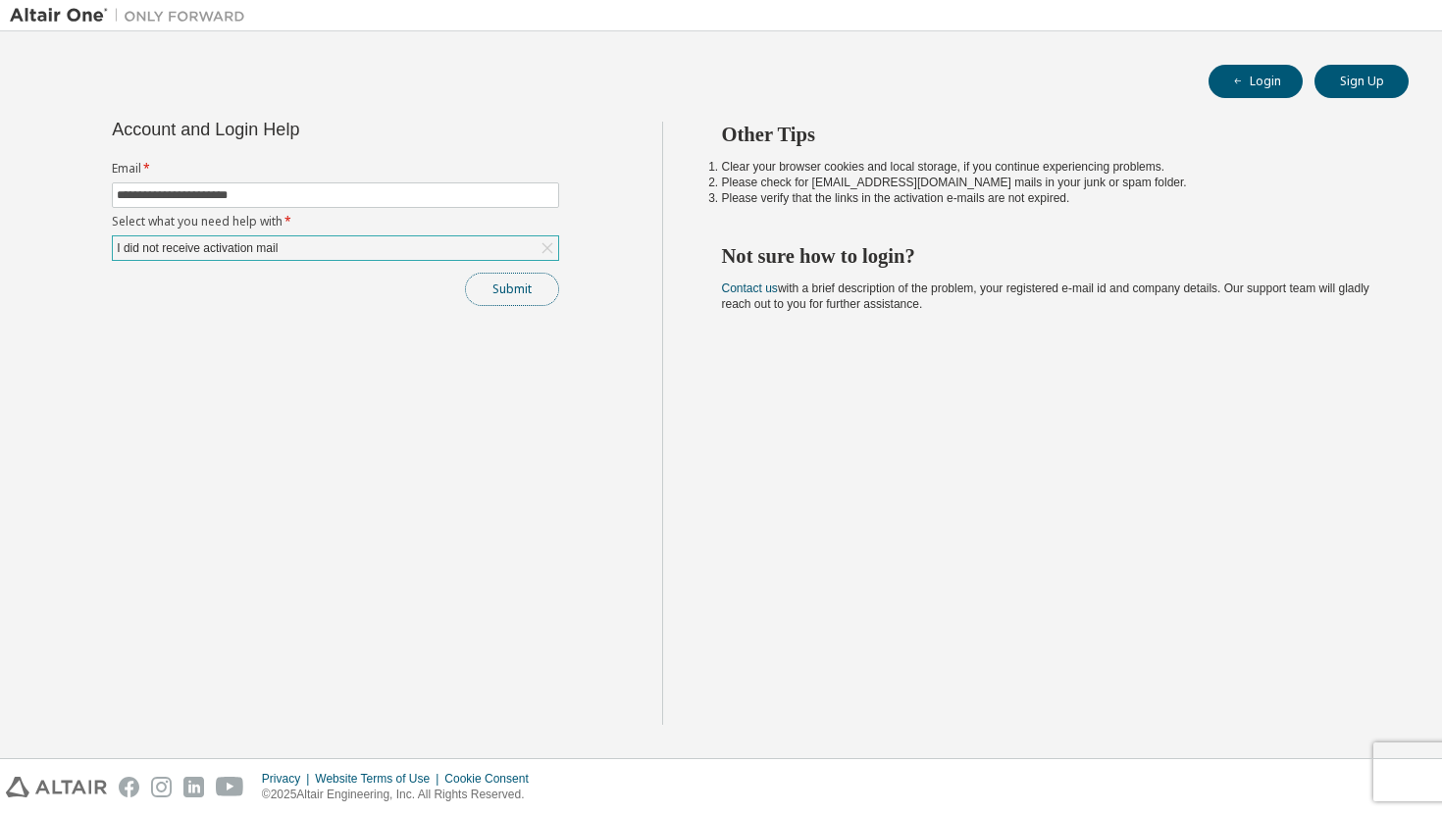
click at [510, 298] on button "Submit" at bounding box center [512, 289] width 94 height 33
click at [521, 236] on div "I did not receive activation mail" at bounding box center [335, 248] width 445 height 24
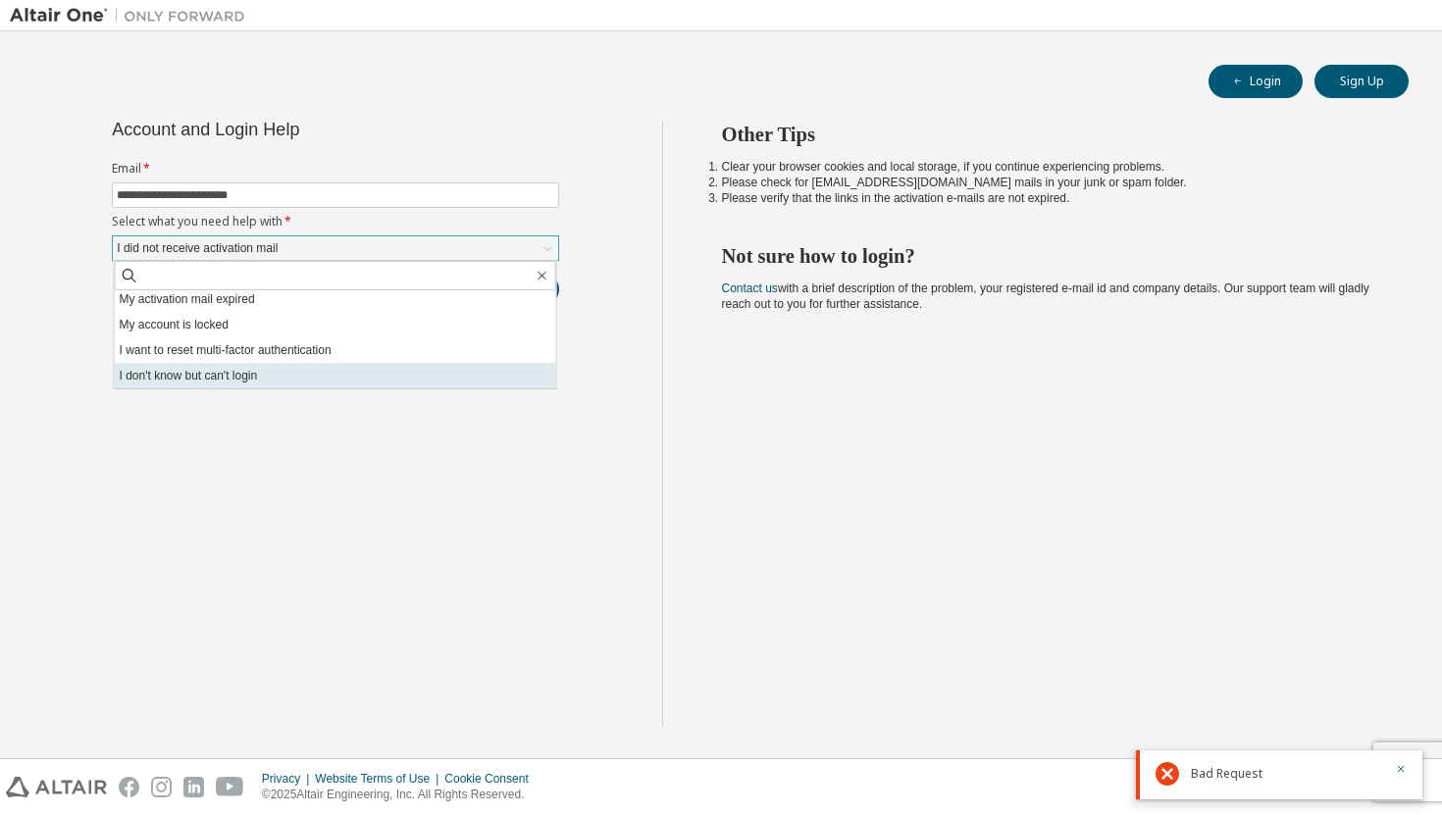
click at [427, 380] on li "I don't know but can't login" at bounding box center [335, 376] width 441 height 26
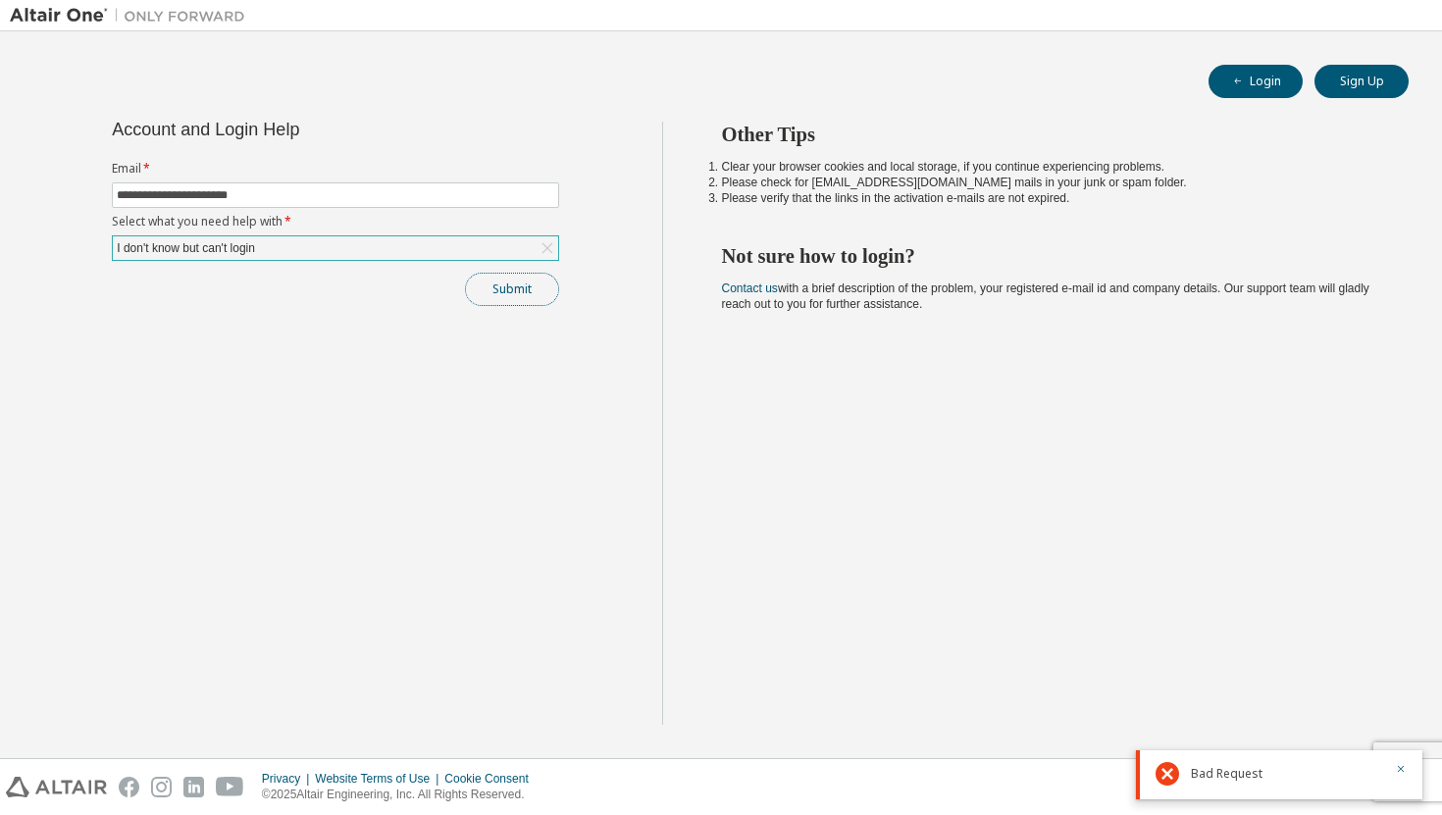
click at [526, 289] on button "Submit" at bounding box center [512, 289] width 94 height 33
click at [1166, 708] on icon at bounding box center [1167, 709] width 24 height 24
click at [1402, 709] on icon "button" at bounding box center [1401, 704] width 12 height 12
click at [1400, 771] on icon "button" at bounding box center [1401, 769] width 12 height 12
click at [759, 287] on link "Contact us" at bounding box center [750, 289] width 56 height 14
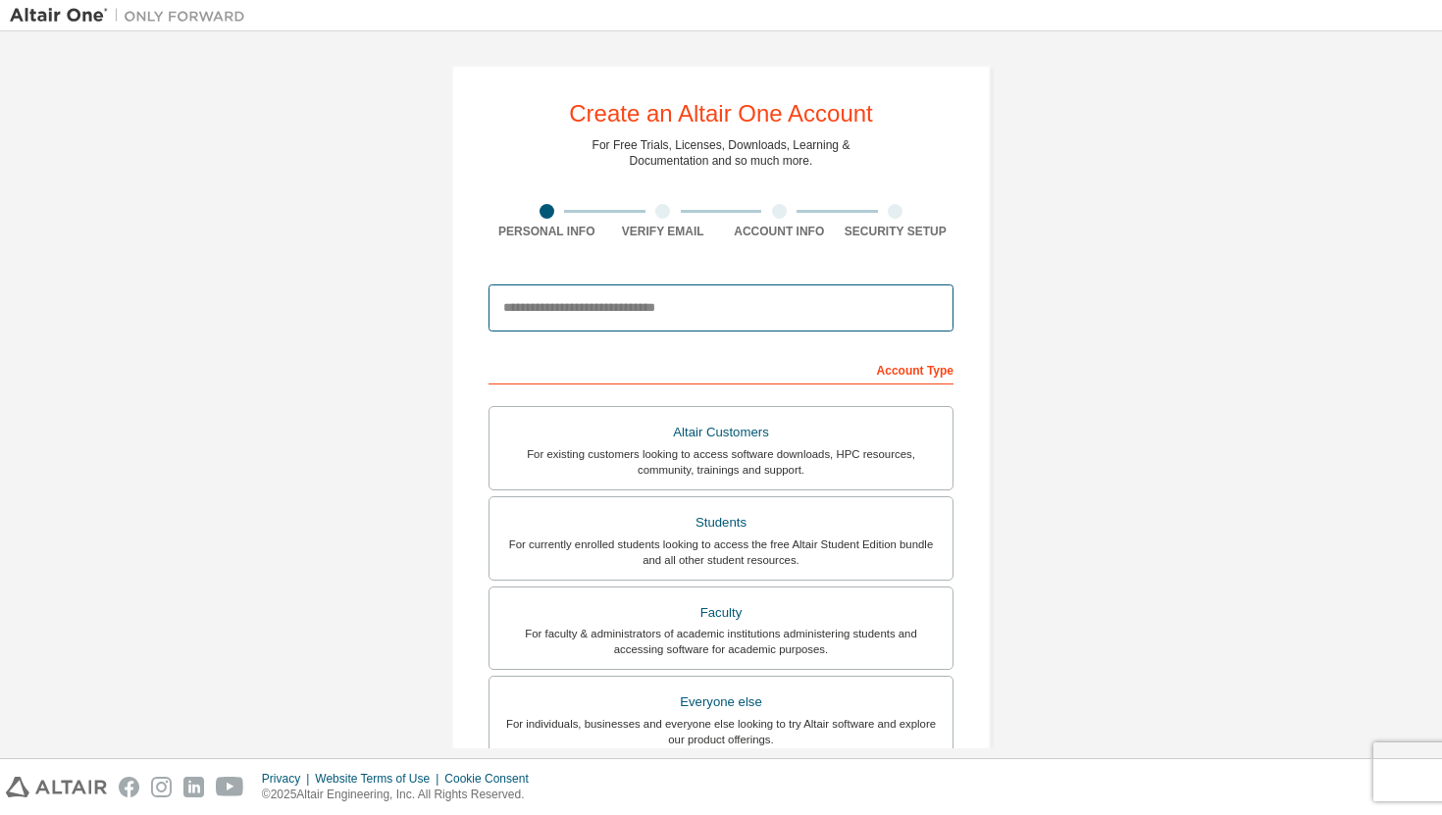
click at [692, 292] on input "email" at bounding box center [720, 307] width 465 height 47
type input "**********"
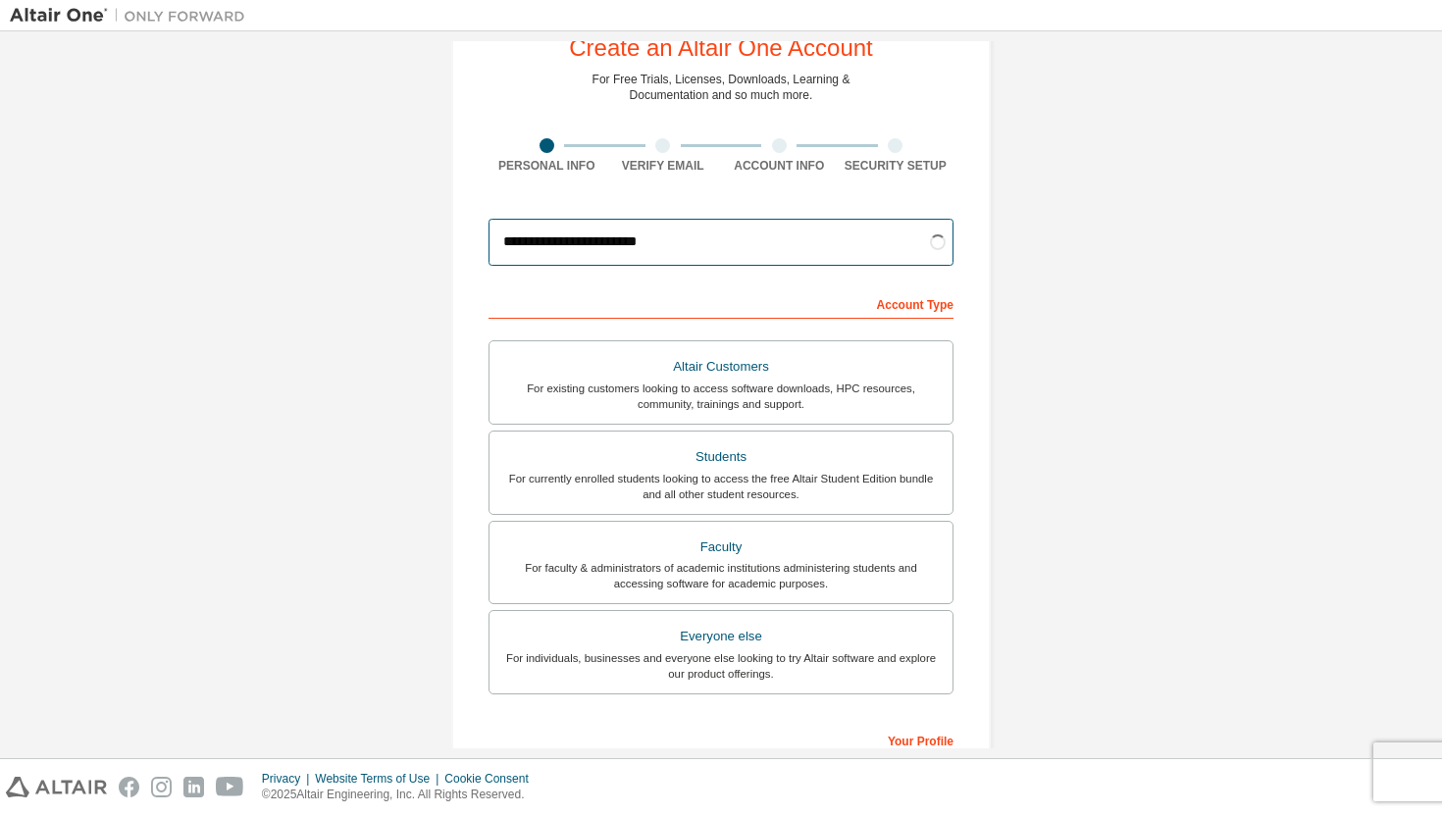
scroll to position [100, 0]
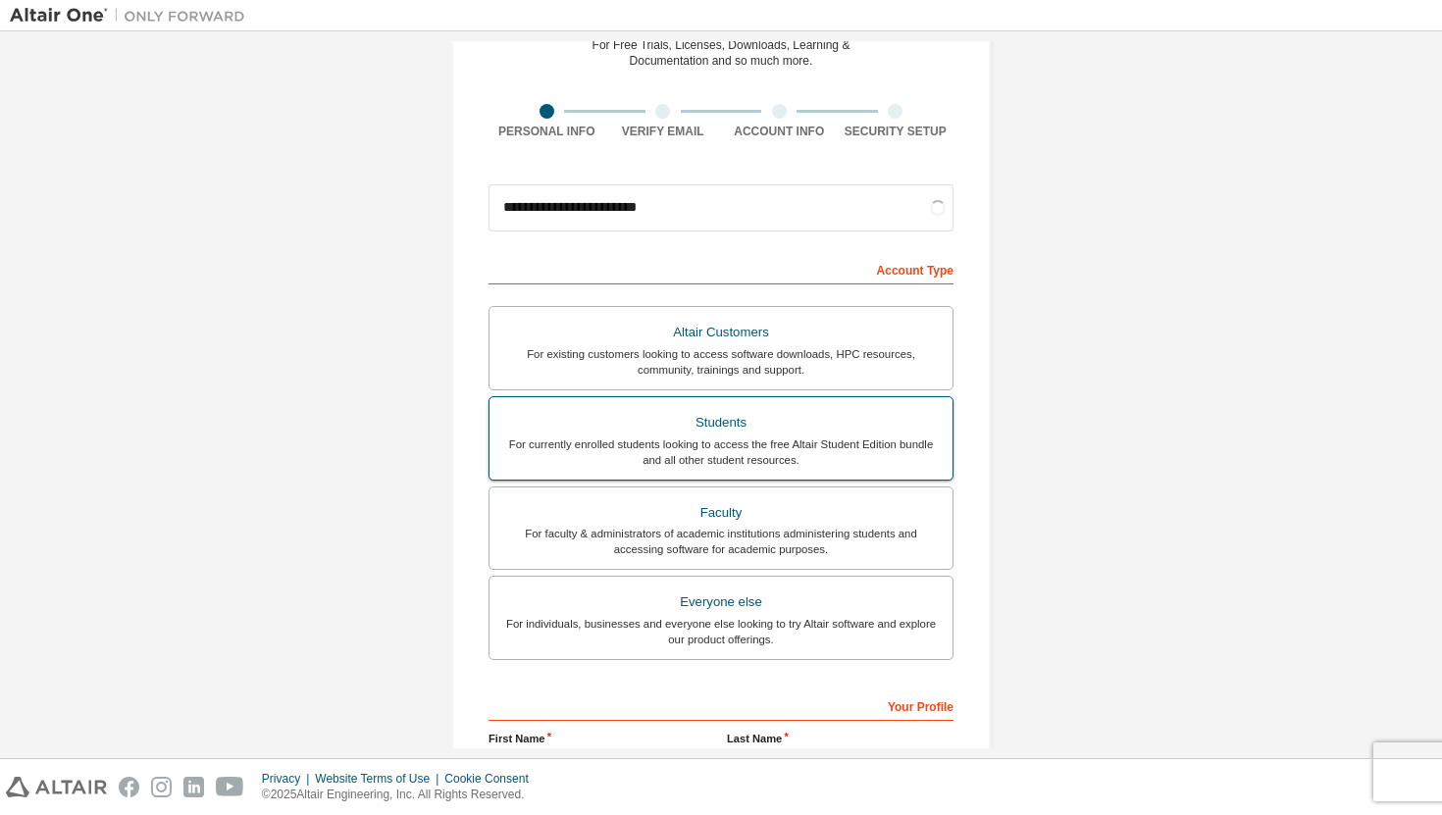
click at [774, 429] on div "Students" at bounding box center [720, 422] width 439 height 27
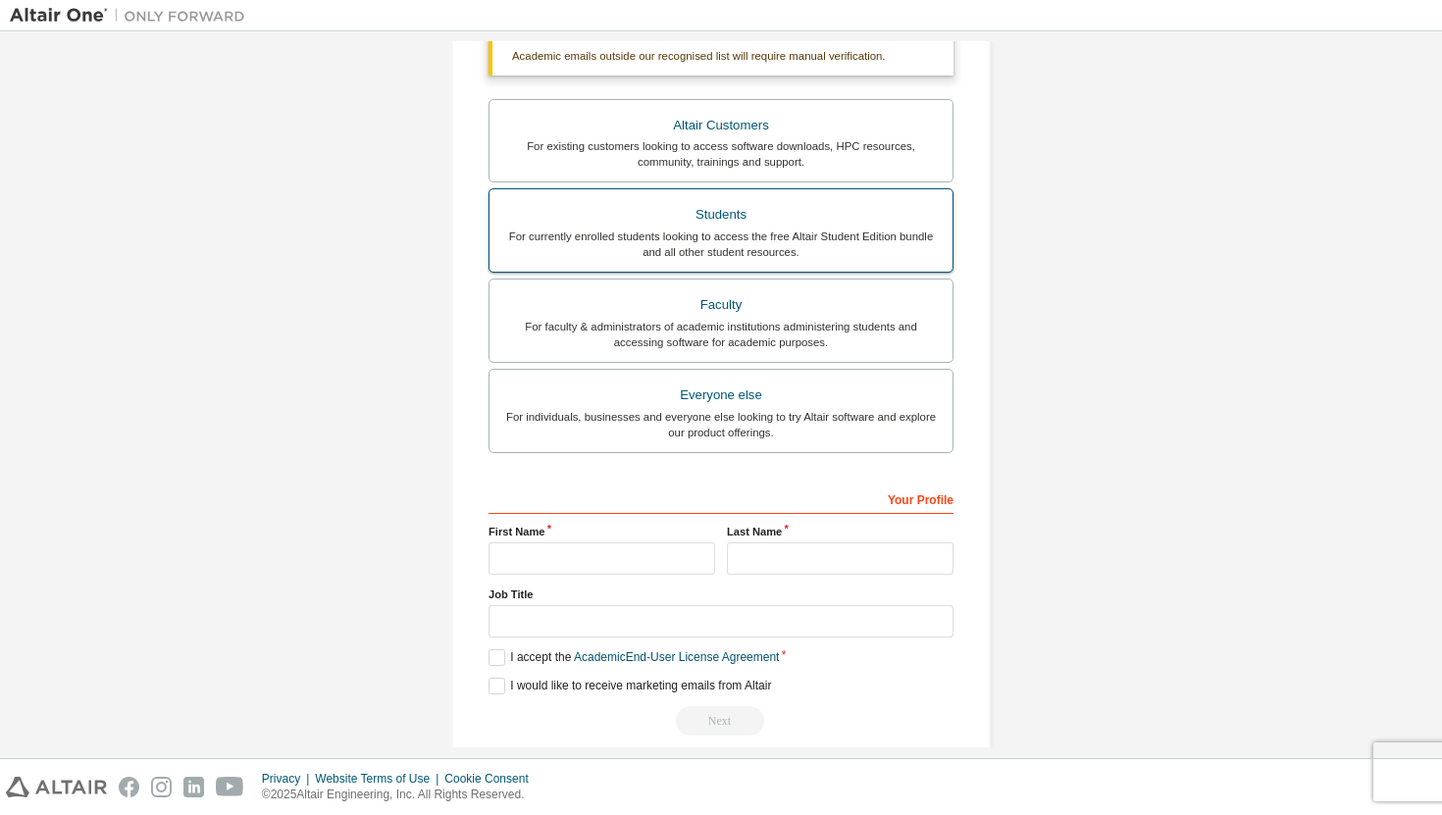
scroll to position [383, 0]
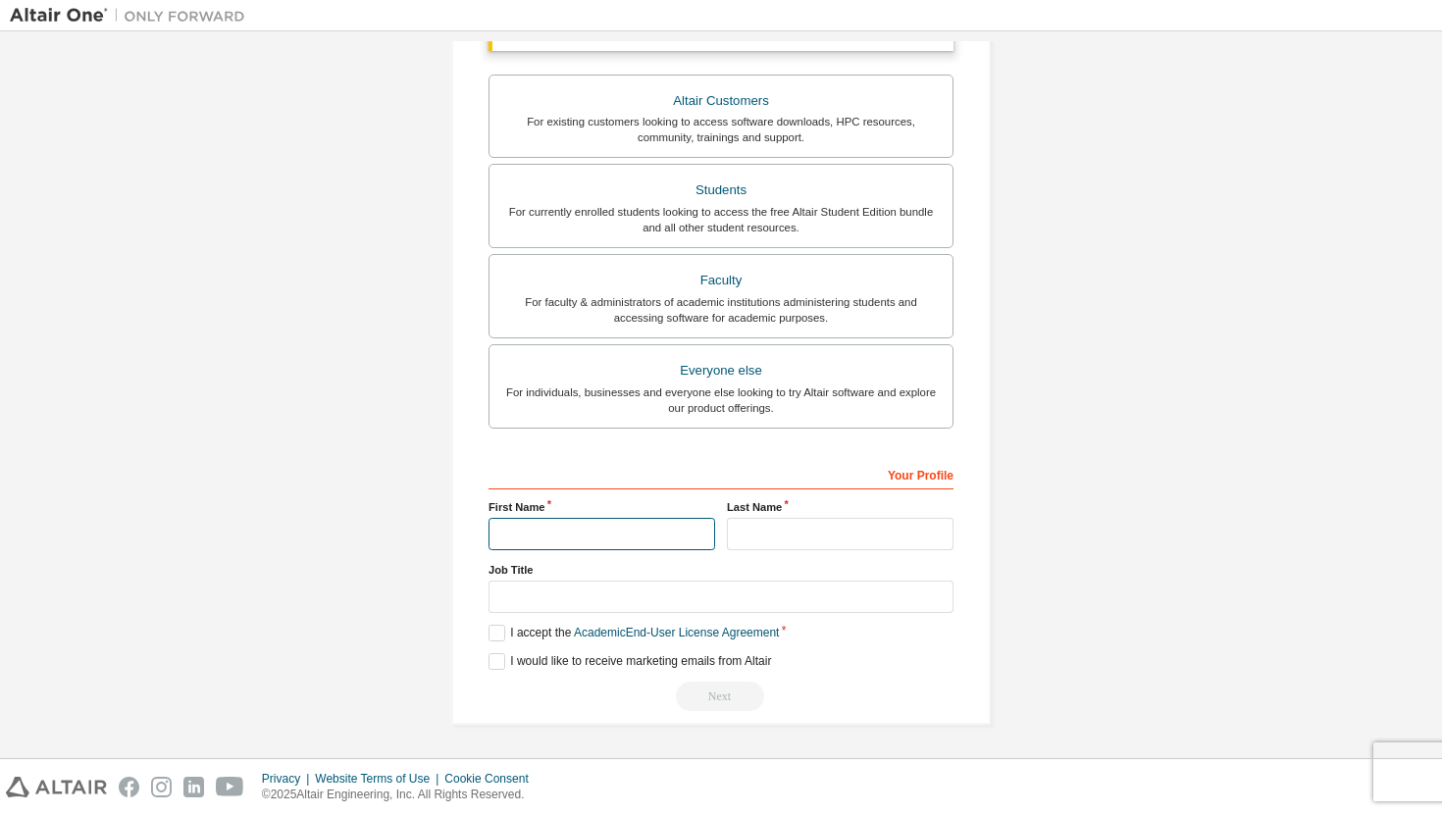
click at [639, 534] on input "text" at bounding box center [601, 534] width 227 height 32
type input "*******"
type input "*****"
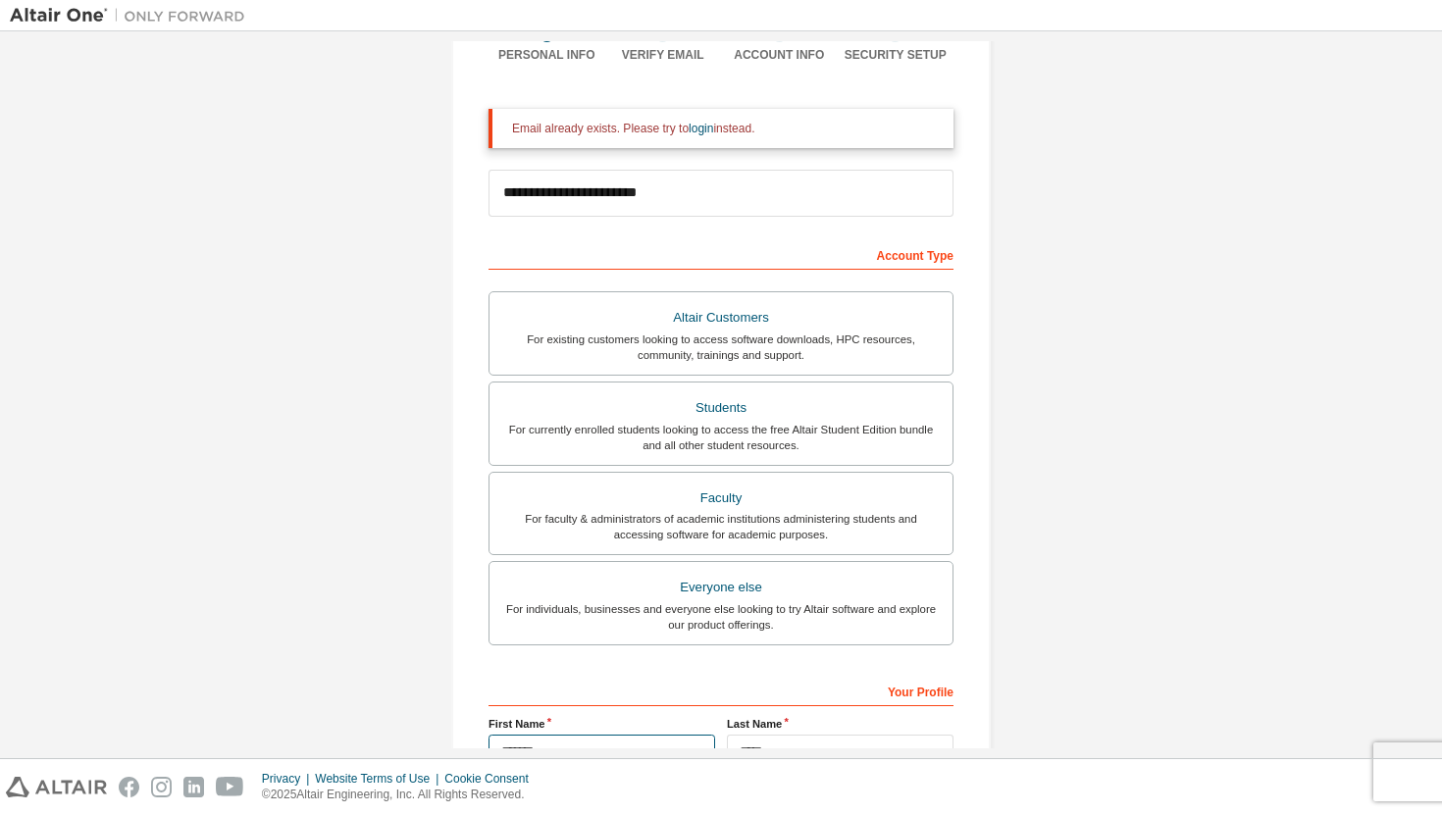
scroll to position [167, 0]
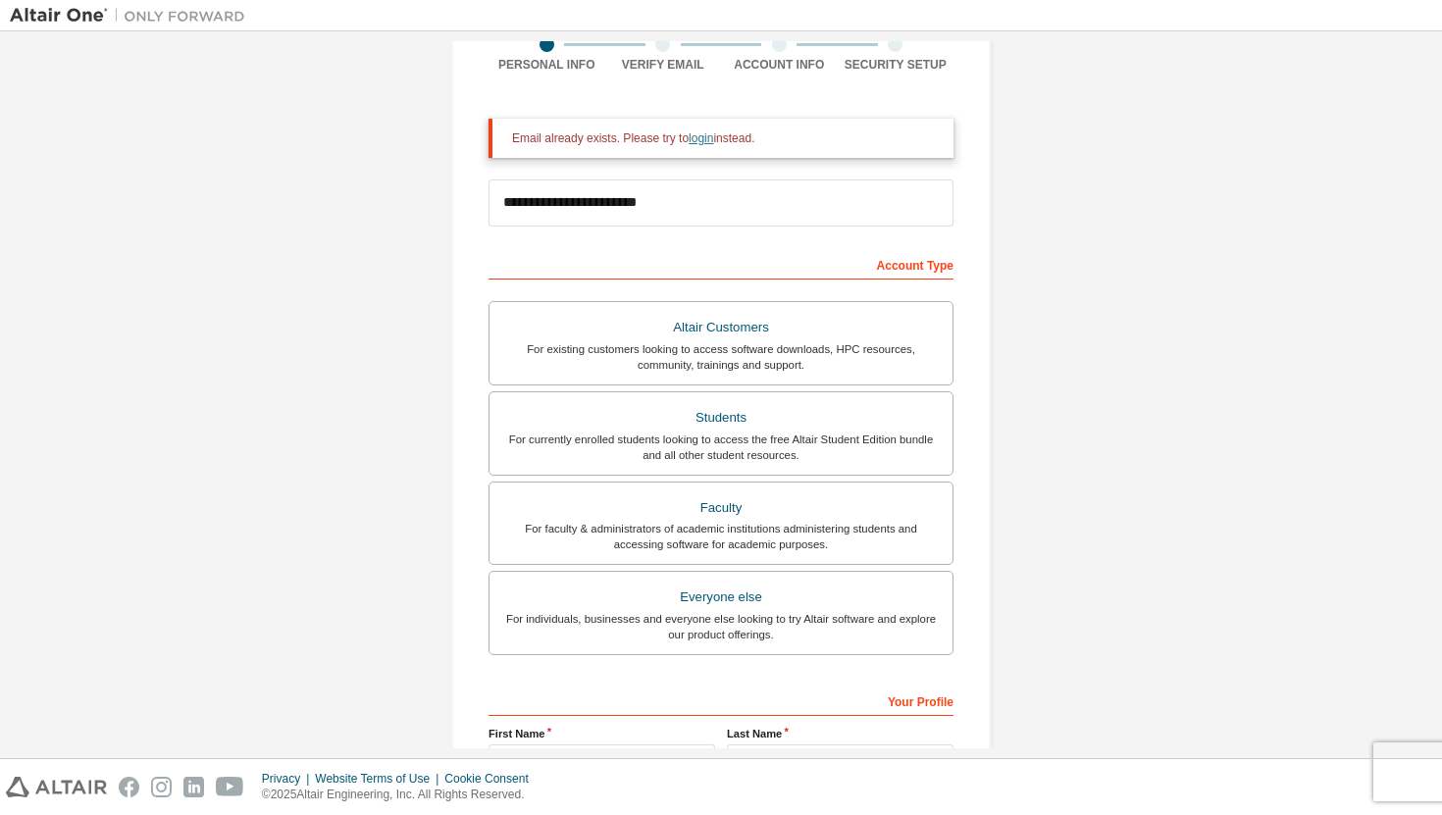
click at [713, 134] on link "login" at bounding box center [701, 138] width 25 height 14
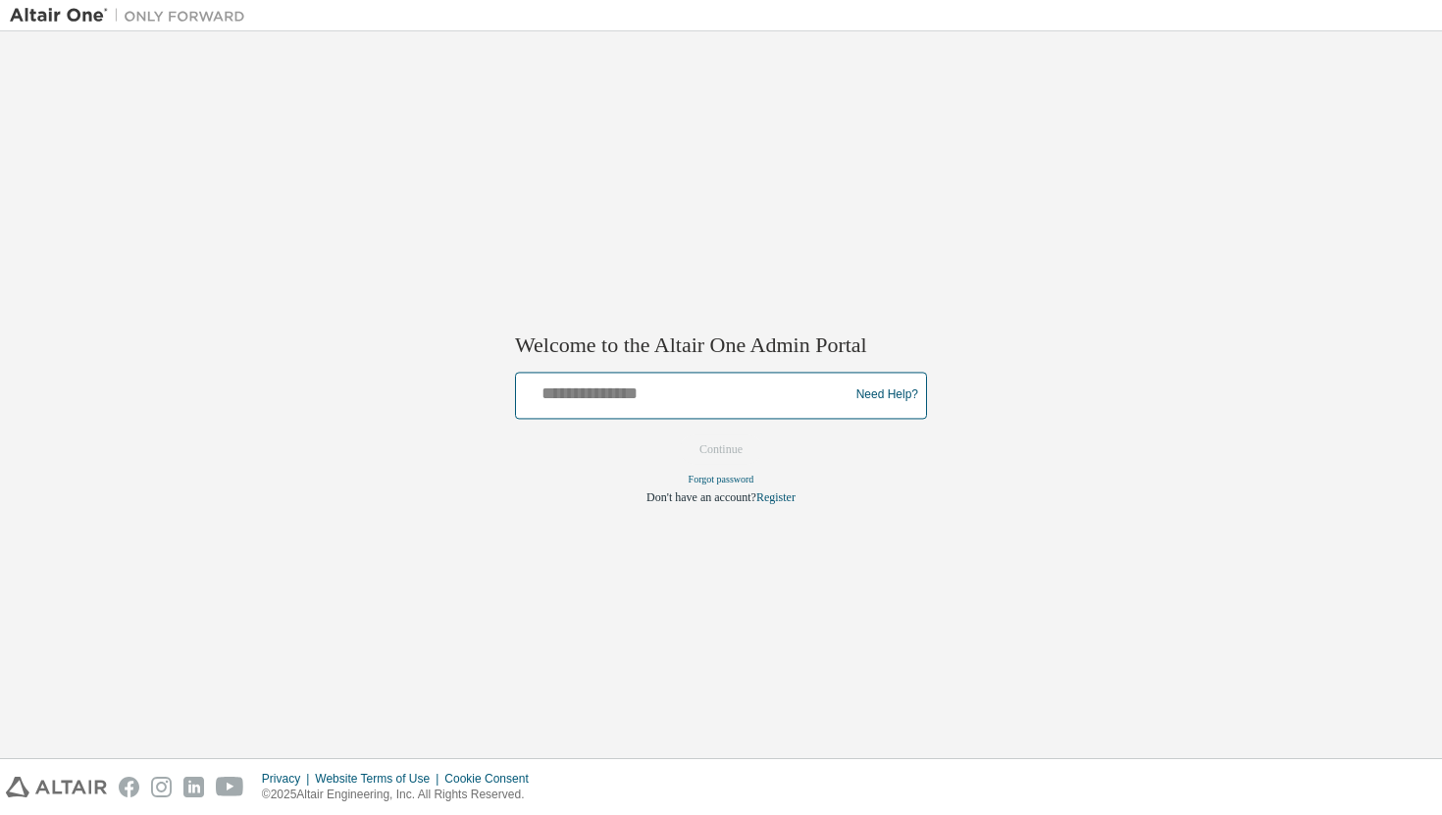
click at [680, 395] on input "text" at bounding box center [685, 391] width 323 height 28
type input "**********"
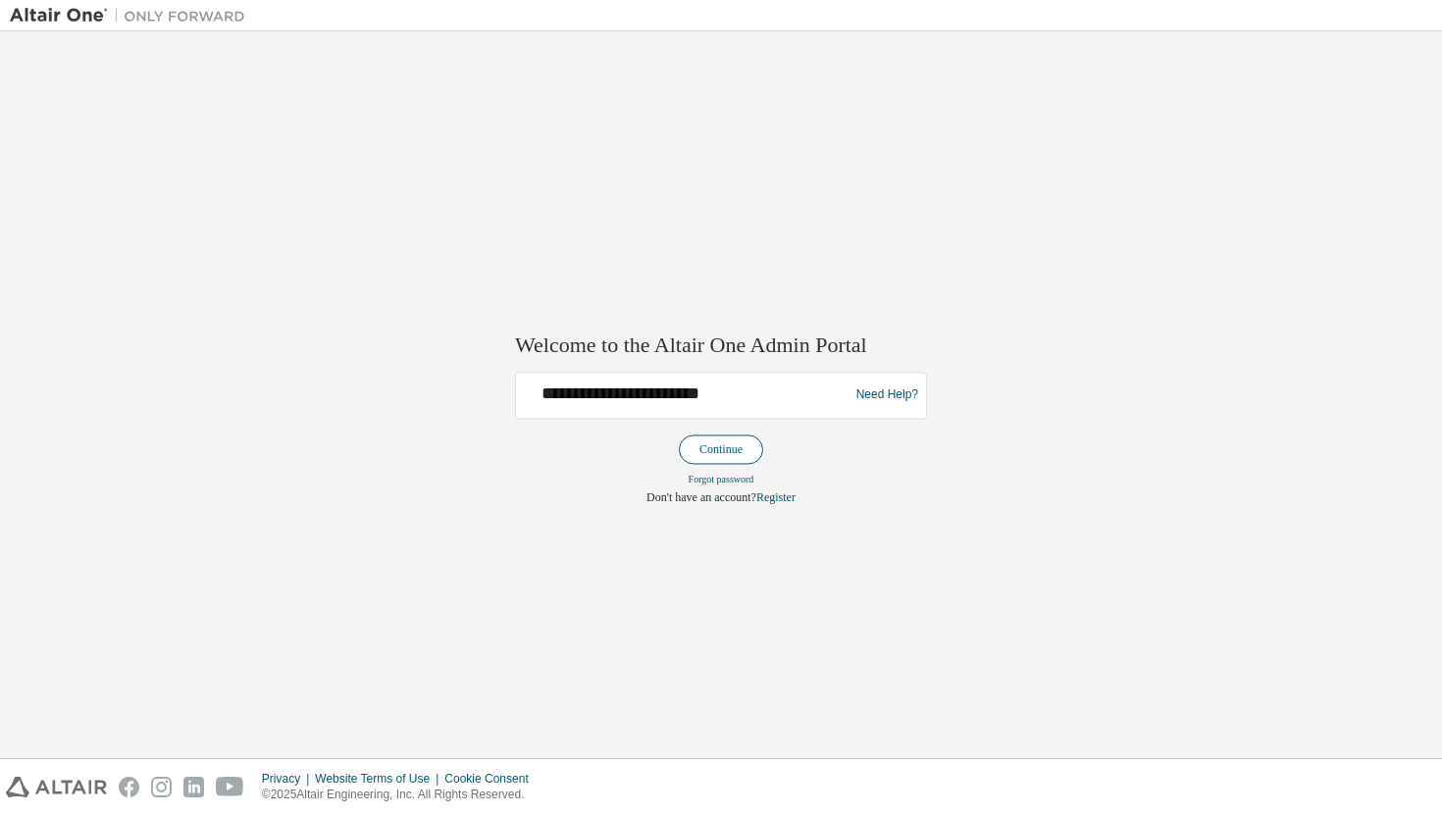
click at [728, 456] on button "Continue" at bounding box center [721, 449] width 84 height 29
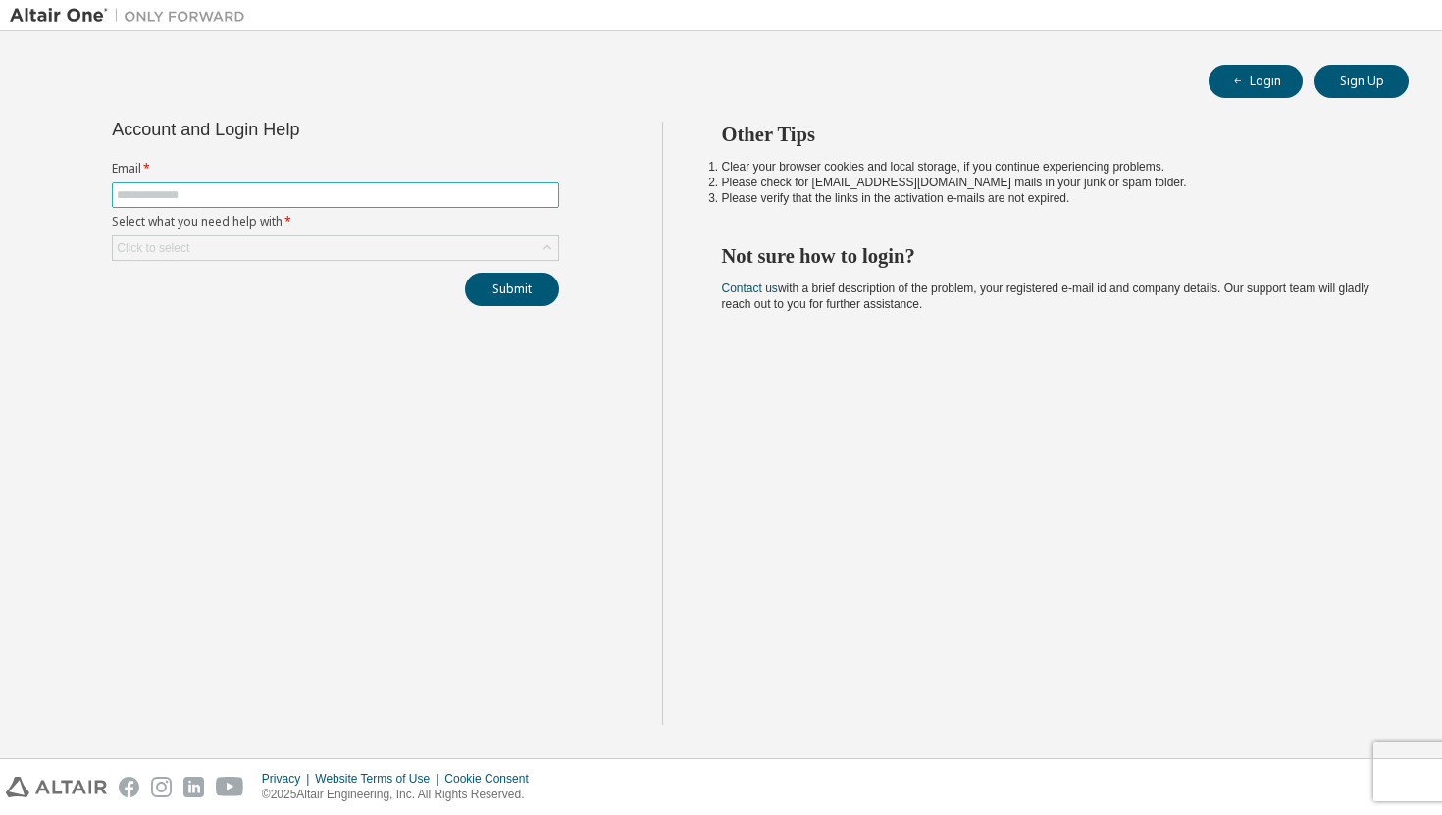
click at [368, 183] on span at bounding box center [335, 195] width 447 height 26
click at [350, 201] on input "text" at bounding box center [335, 195] width 437 height 16
type input "**********"
click at [287, 261] on div "**********" at bounding box center [335, 214] width 471 height 184
click at [270, 241] on div "Click to select" at bounding box center [335, 248] width 445 height 24
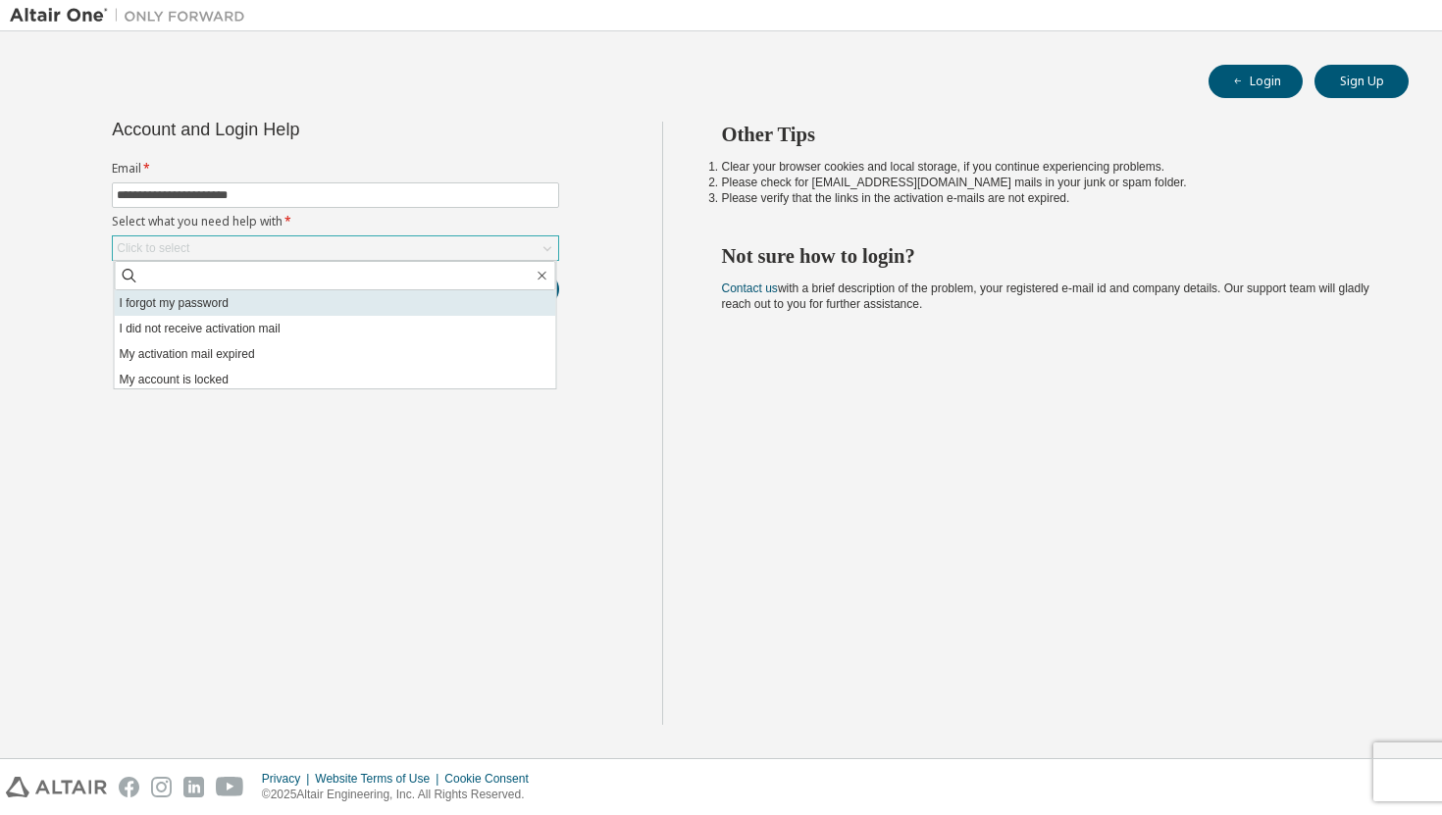
click at [241, 312] on li "I forgot my password" at bounding box center [335, 303] width 441 height 26
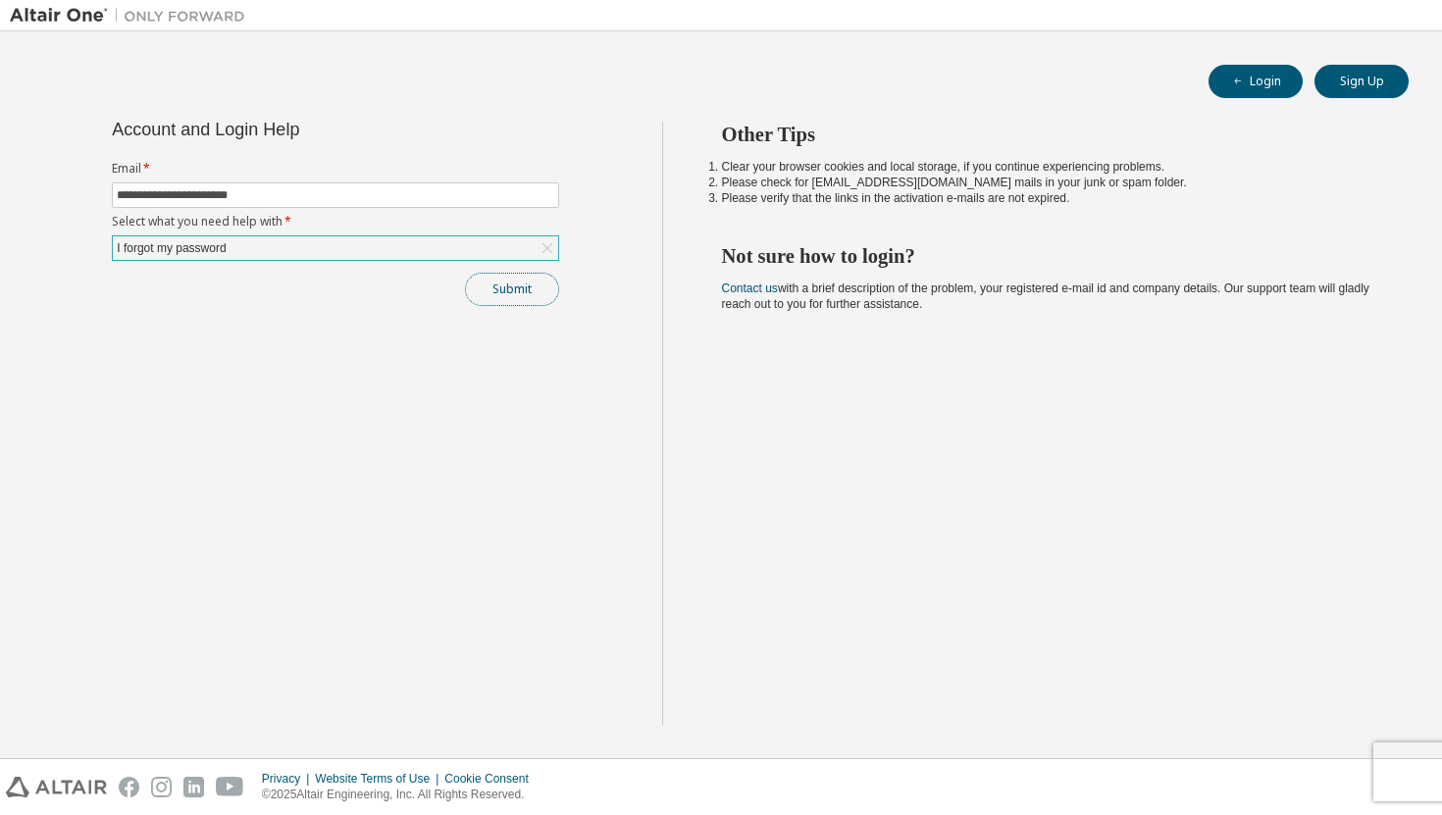
click at [503, 299] on button "Submit" at bounding box center [512, 289] width 94 height 33
click at [1405, 774] on icon "button" at bounding box center [1401, 769] width 12 height 12
click at [358, 192] on input "text" at bounding box center [335, 195] width 437 height 16
type input "**********"
click at [315, 249] on div "Click to select" at bounding box center [335, 248] width 445 height 24
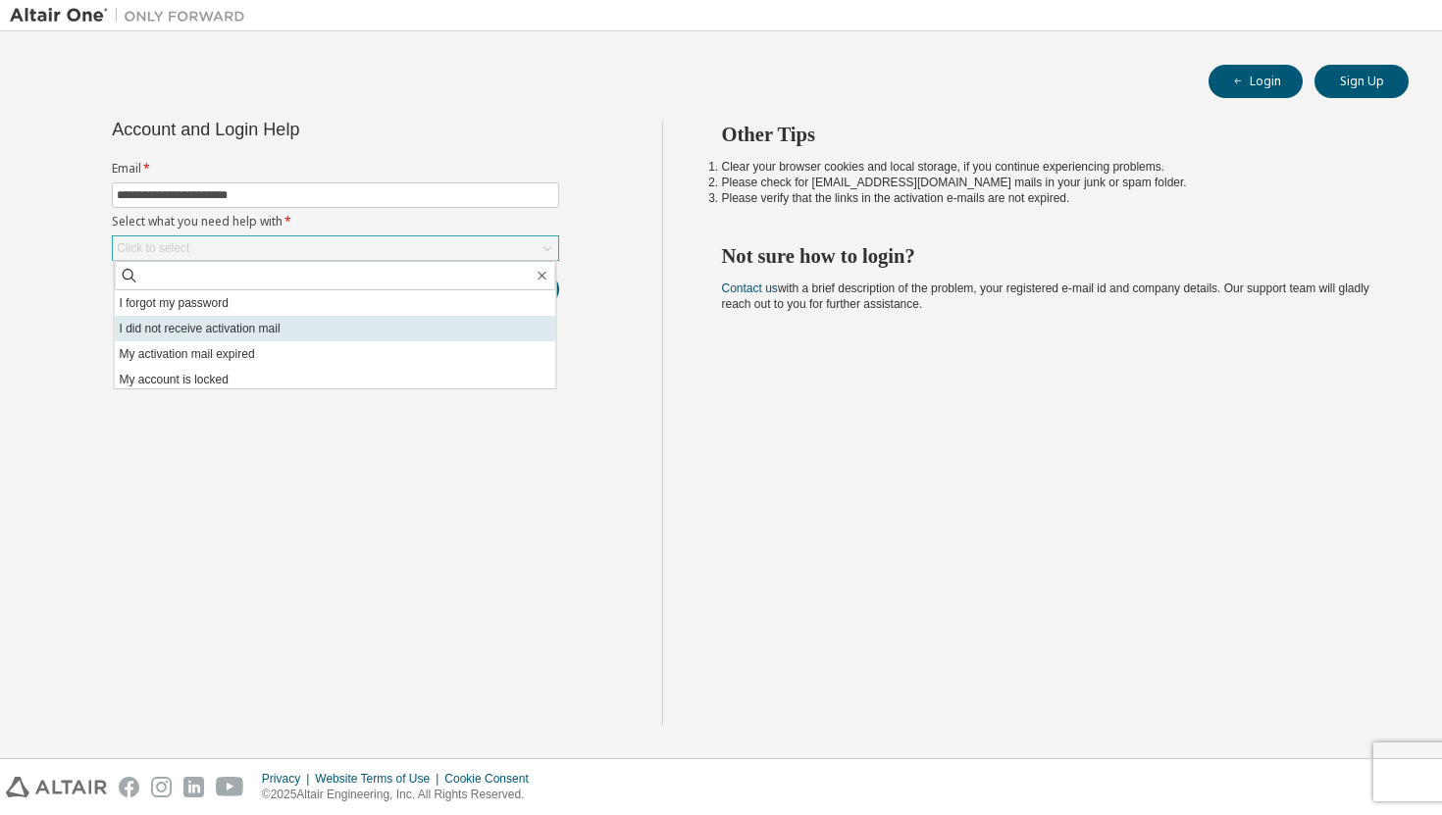
click at [324, 335] on li "I did not receive activation mail" at bounding box center [335, 329] width 441 height 26
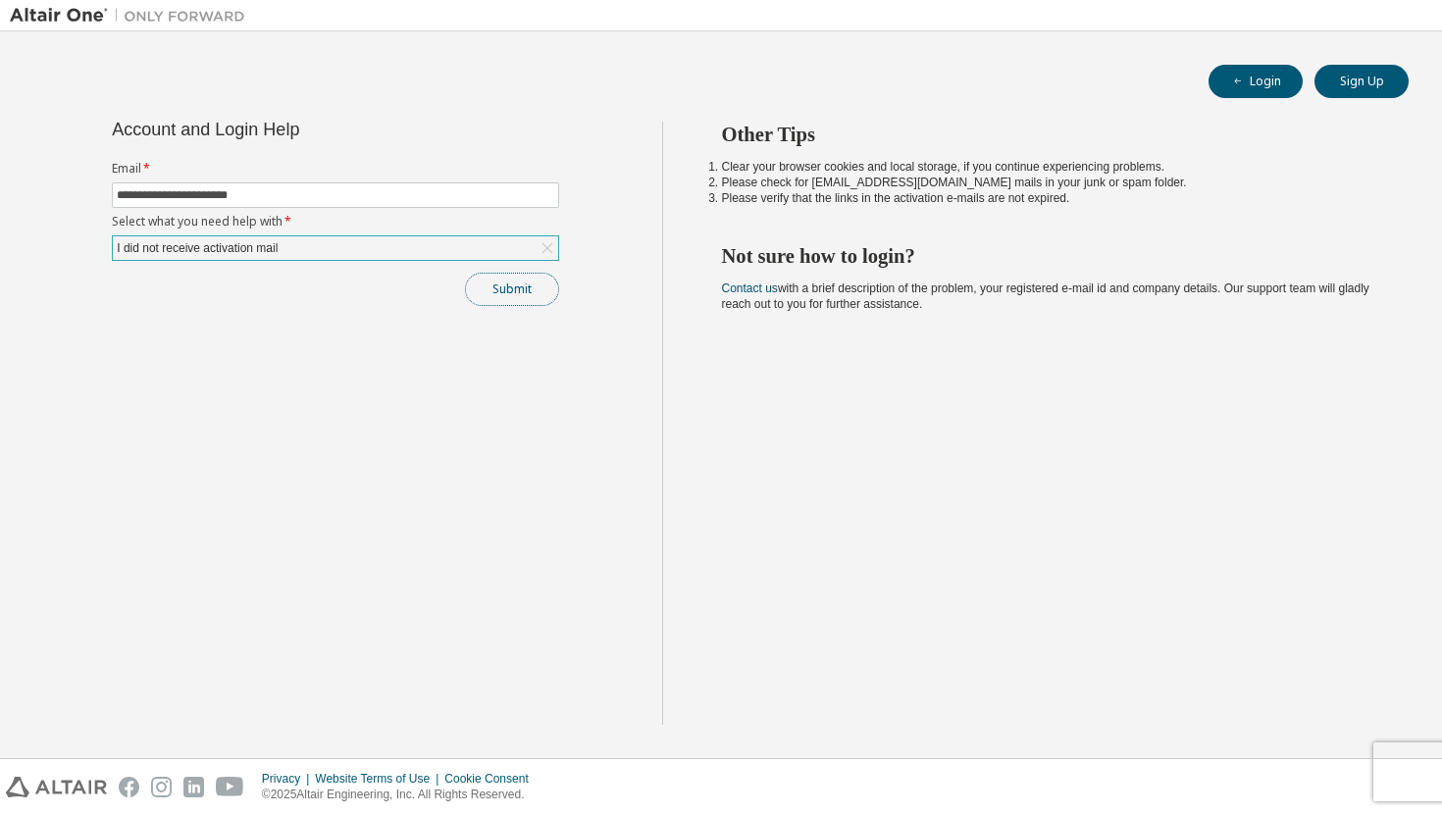
click at [480, 298] on button "Submit" at bounding box center [512, 289] width 94 height 33
click at [1161, 772] on icon at bounding box center [1167, 774] width 24 height 24
click at [527, 249] on div "I did not receive activation mail" at bounding box center [335, 248] width 445 height 24
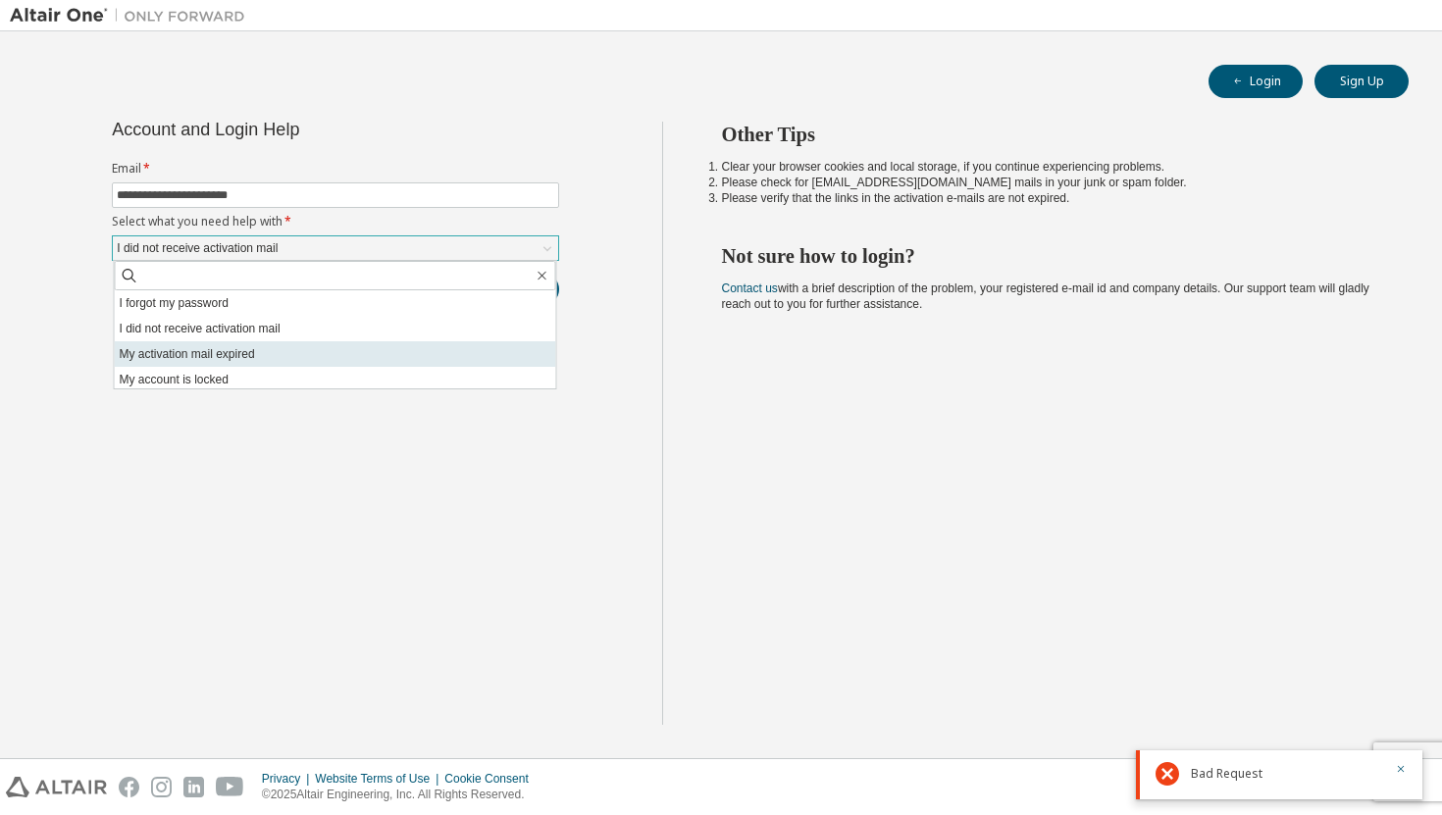
scroll to position [55, 0]
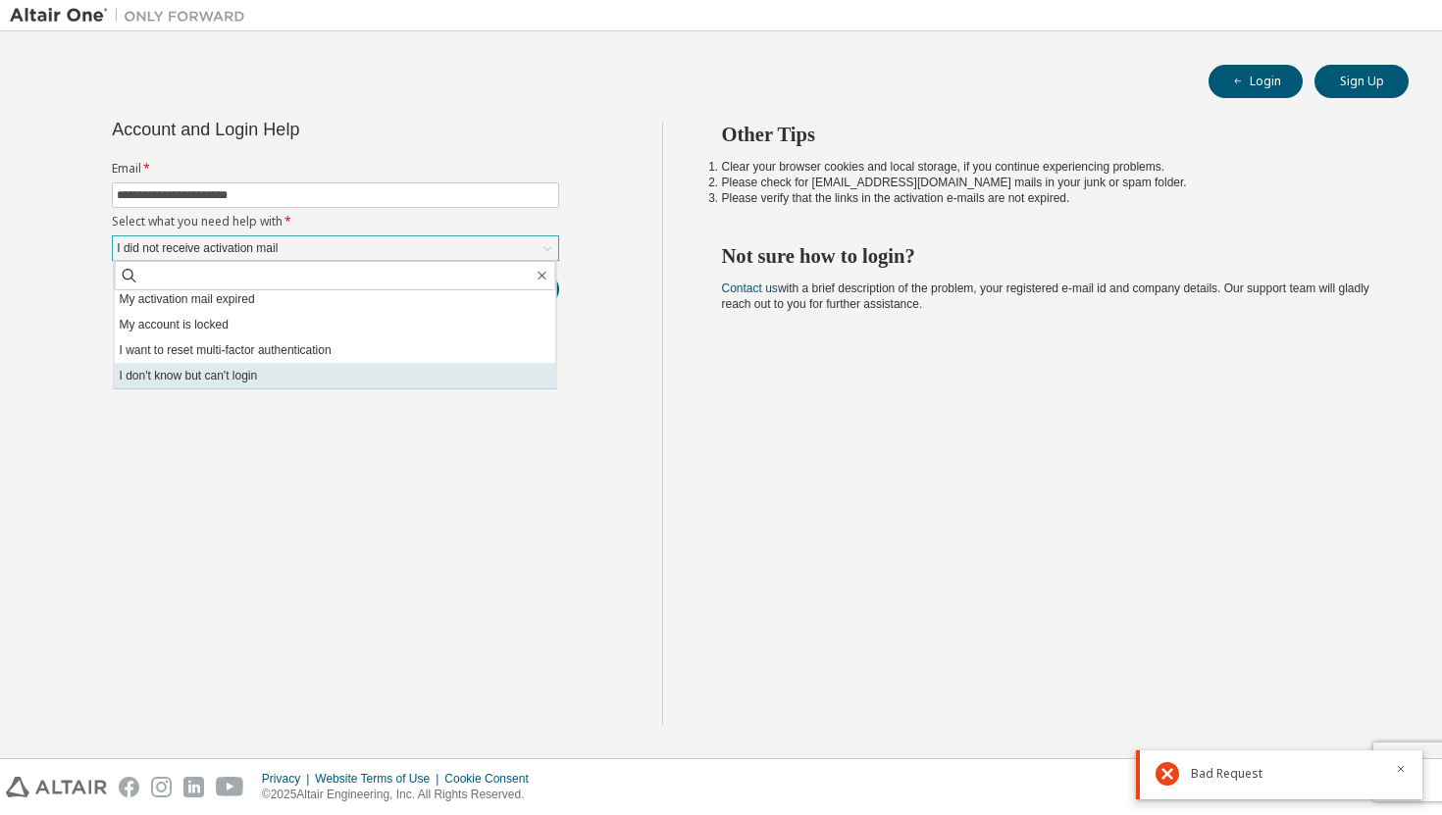
click at [421, 378] on li "I don't know but can't login" at bounding box center [335, 376] width 441 height 26
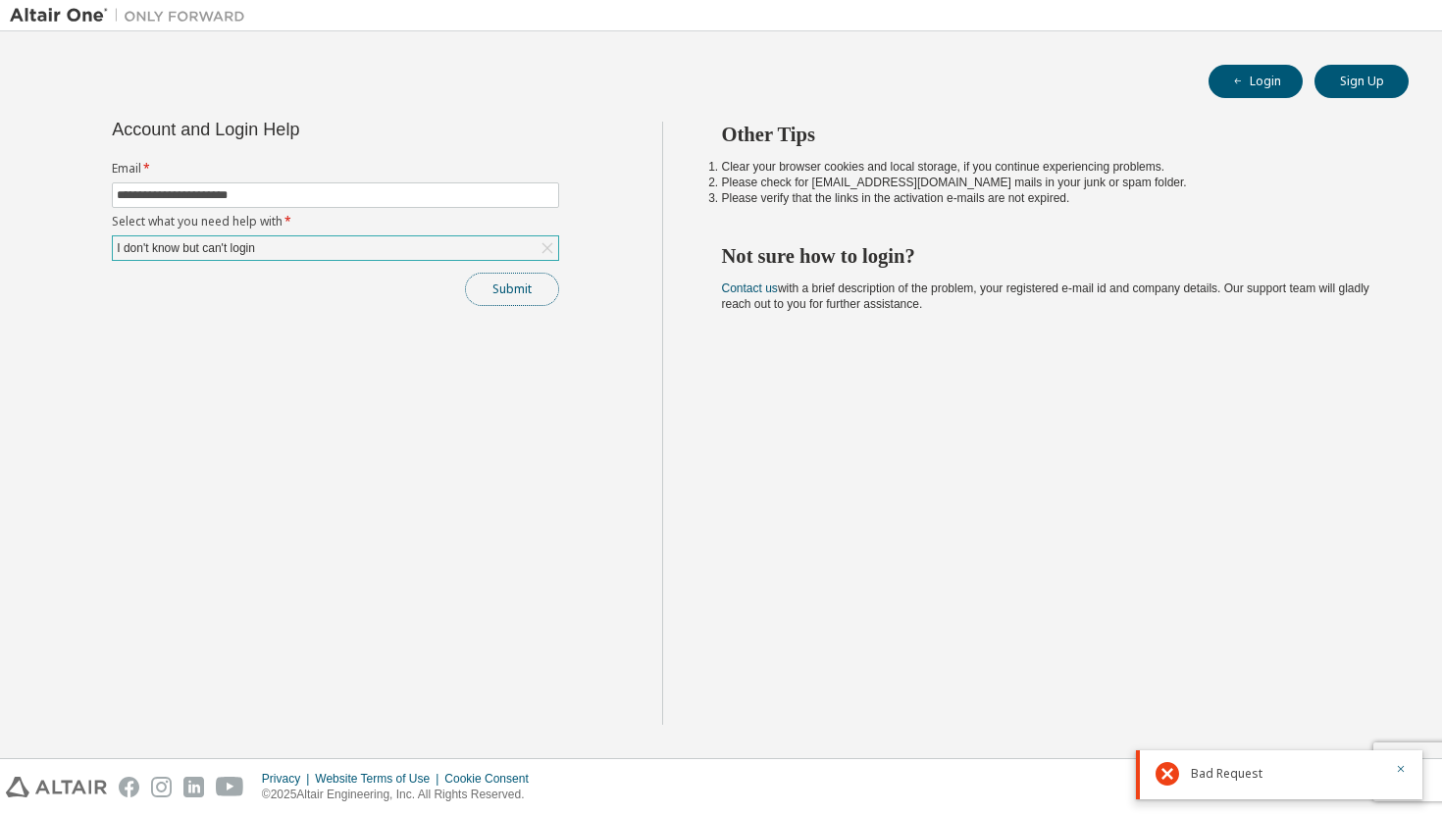
click at [534, 298] on button "Submit" at bounding box center [512, 289] width 94 height 33
